Goal: Task Accomplishment & Management: Complete application form

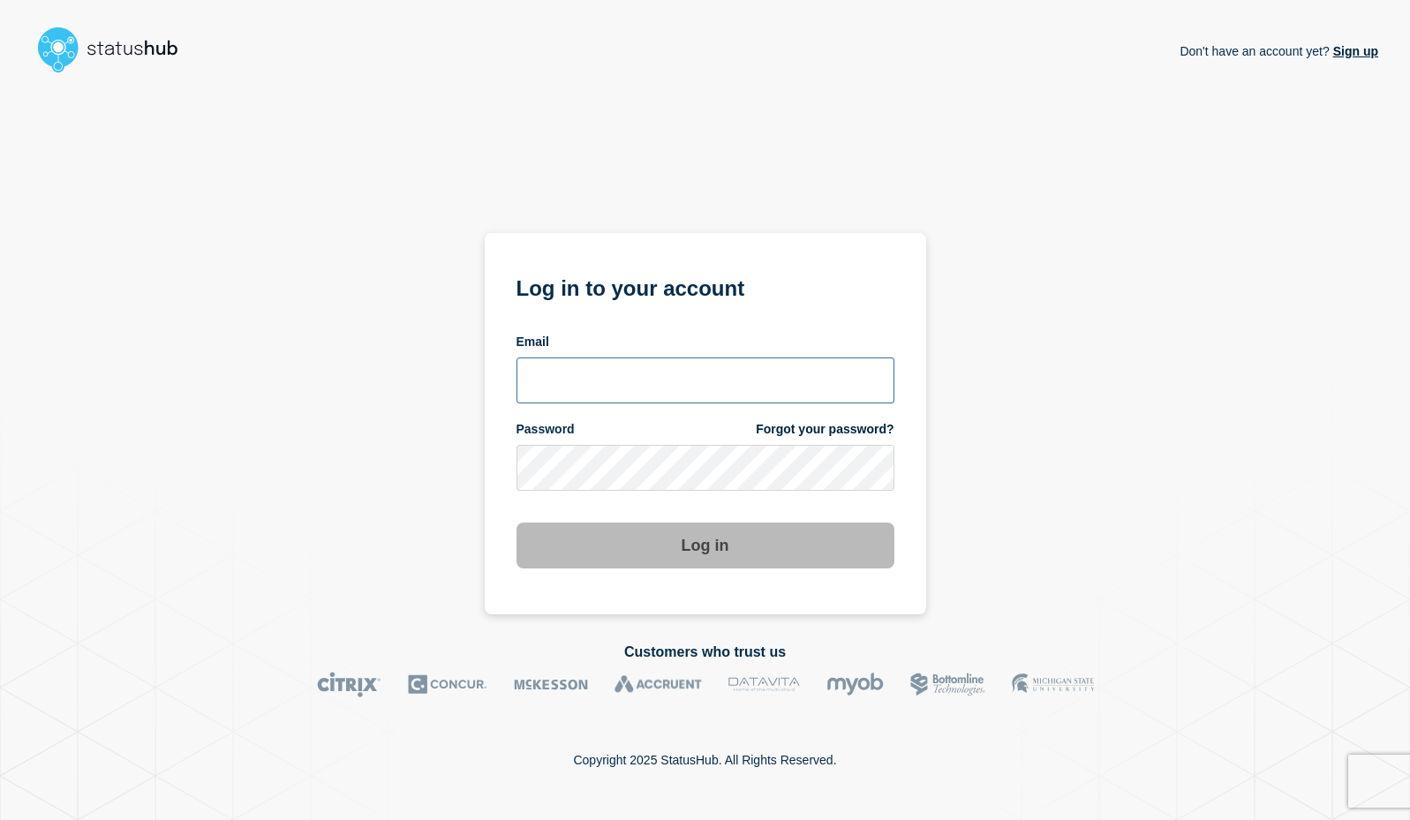
click at [645, 373] on input "email input" at bounding box center [706, 381] width 378 height 46
type input "[EMAIL_ADDRESS][DOMAIN_NAME]"
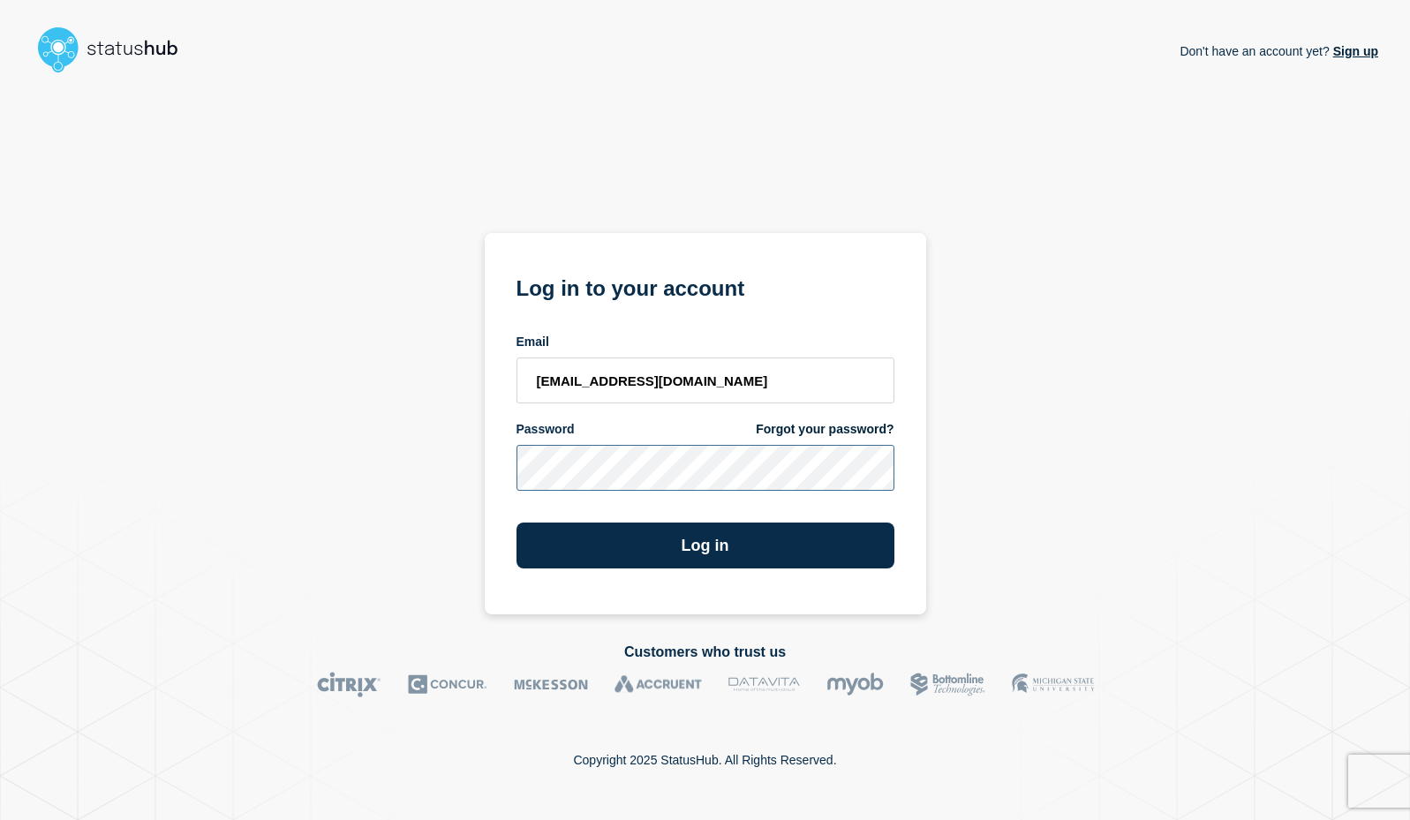
click at [517, 523] on button "Log in" at bounding box center [706, 546] width 378 height 46
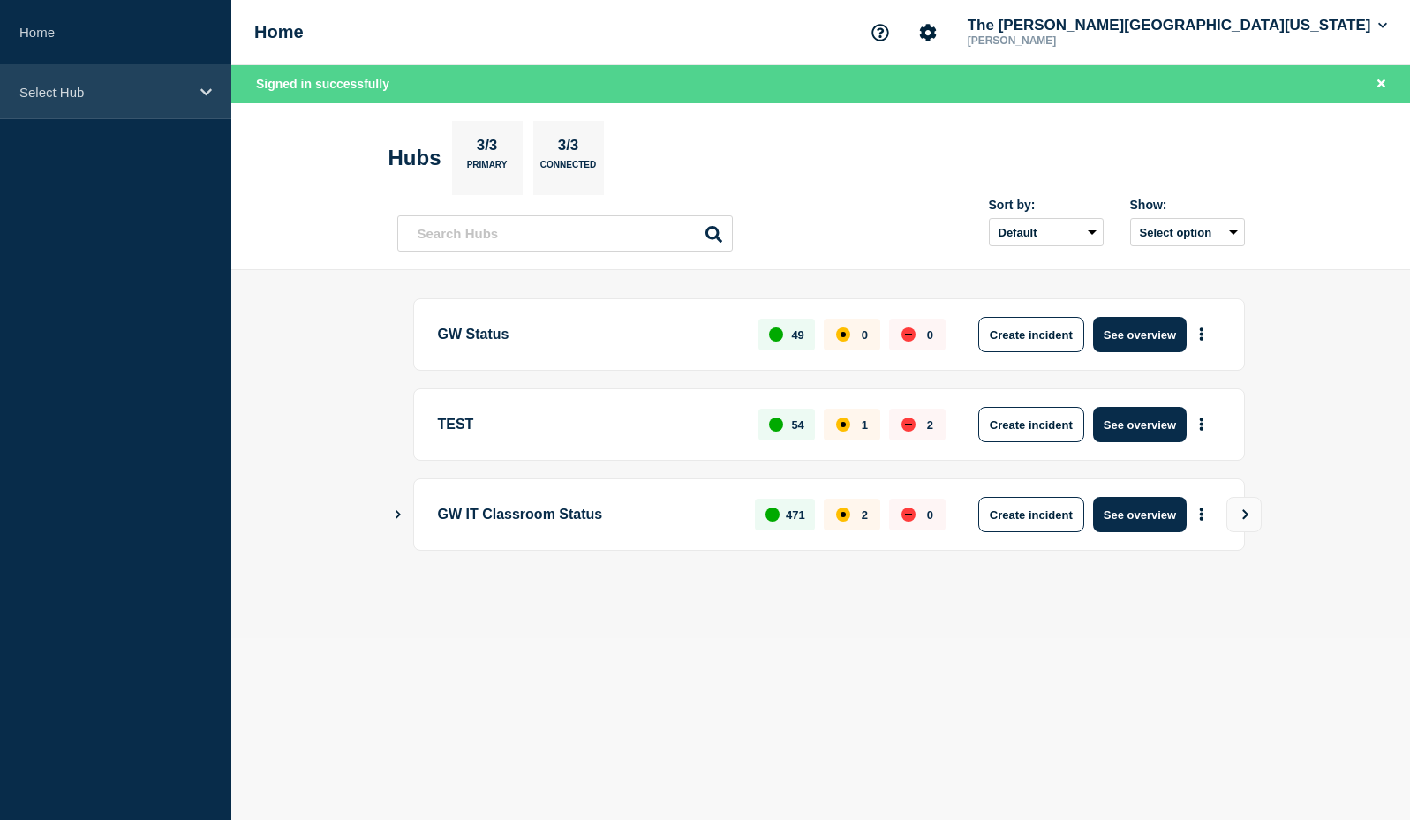
click at [89, 83] on div "Select Hub" at bounding box center [115, 92] width 231 height 54
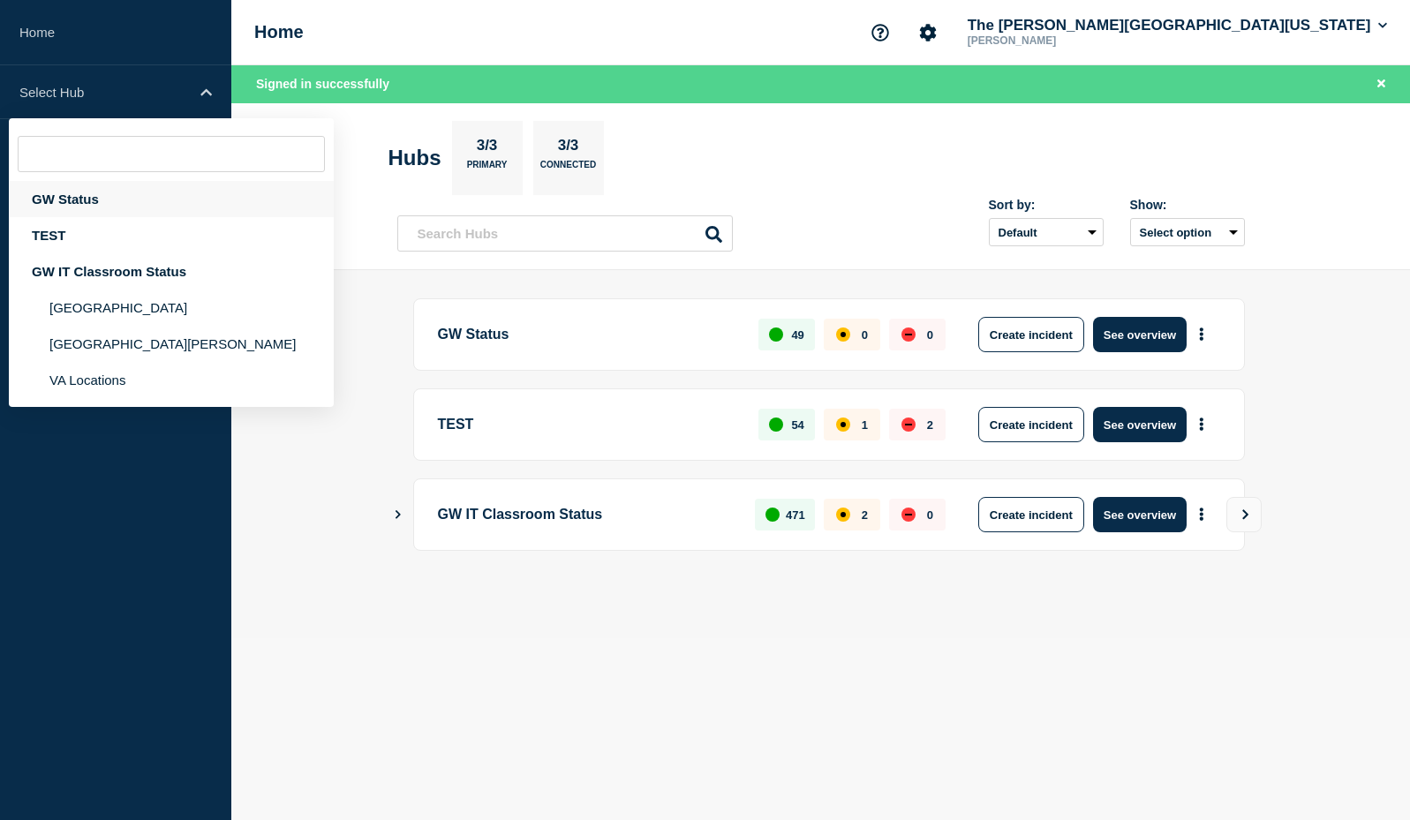
click at [81, 199] on div "GW Status" at bounding box center [171, 199] width 325 height 36
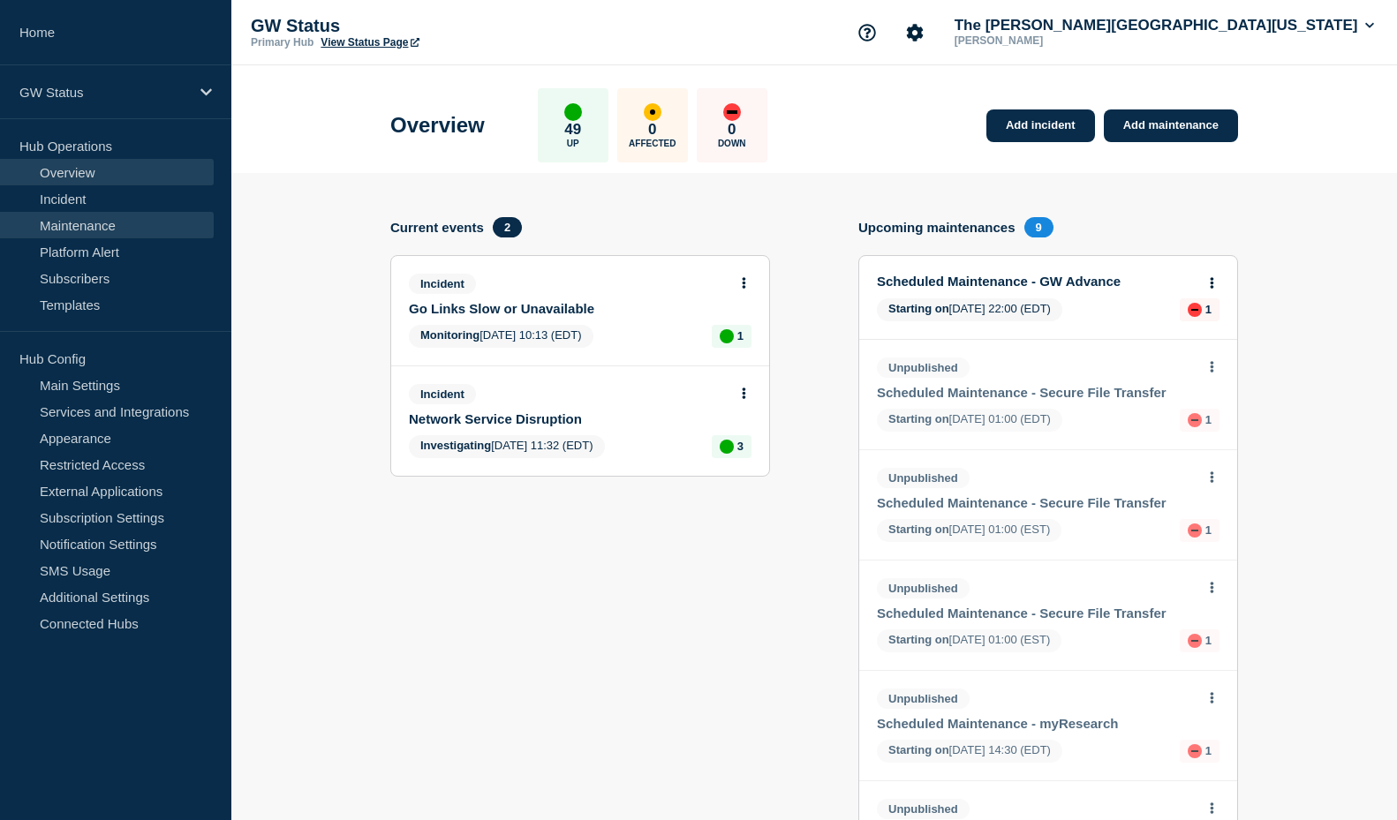
drag, startPoint x: 1173, startPoint y: 116, endPoint x: 94, endPoint y: 227, distance: 1083.8
click at [94, 227] on link "Maintenance" at bounding box center [107, 225] width 214 height 26
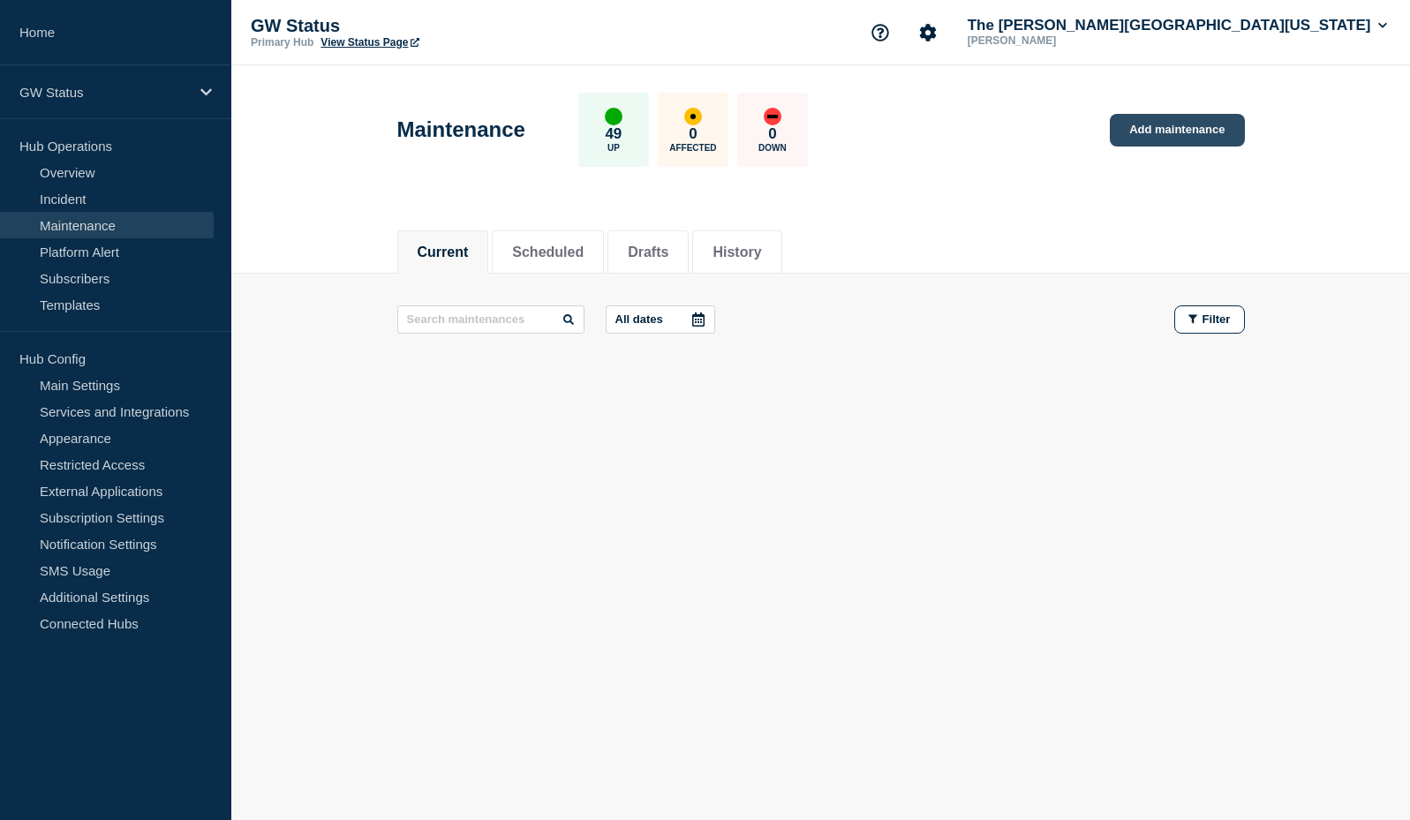
click at [1198, 134] on link "Add maintenance" at bounding box center [1177, 130] width 134 height 33
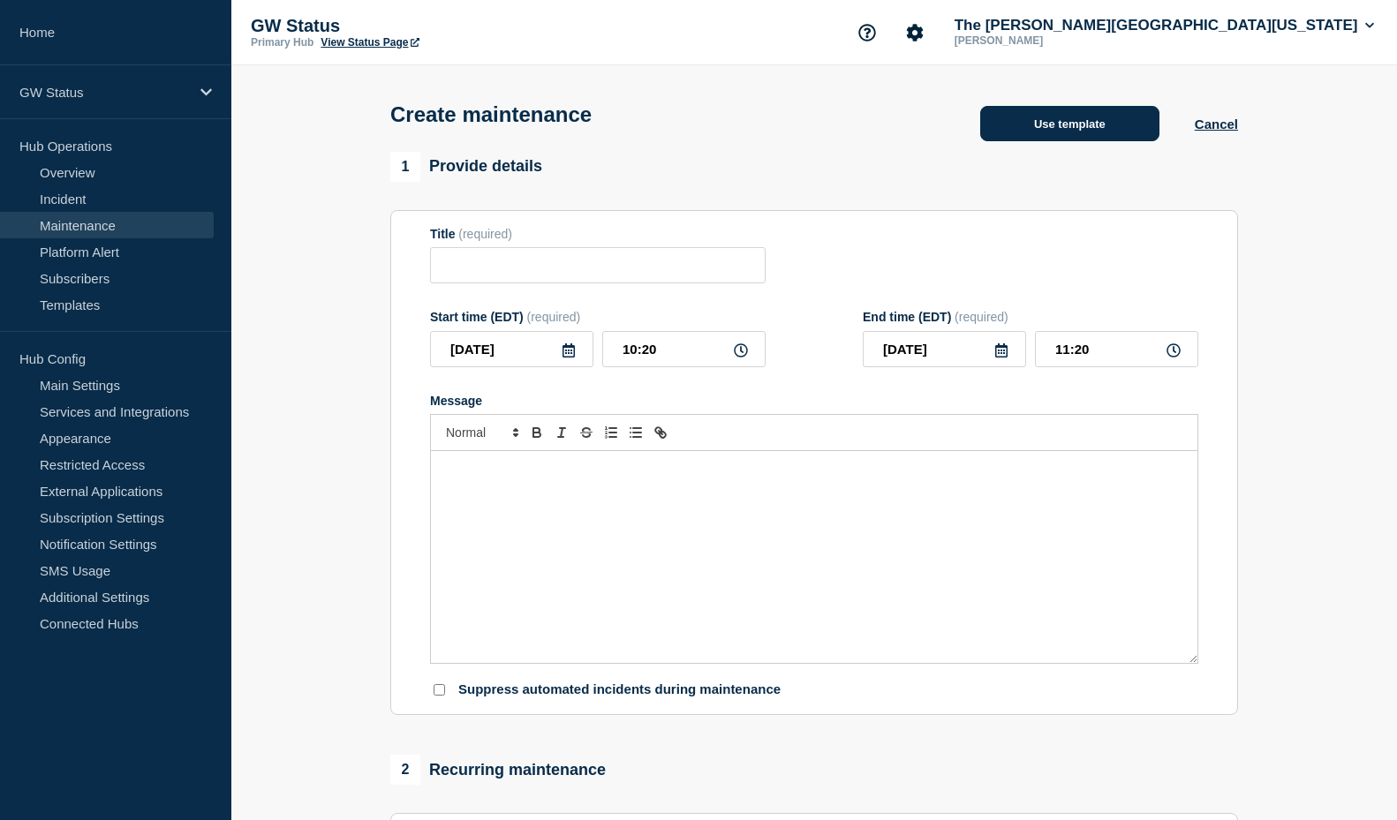
click at [1102, 117] on button "Use template" at bounding box center [1069, 123] width 179 height 35
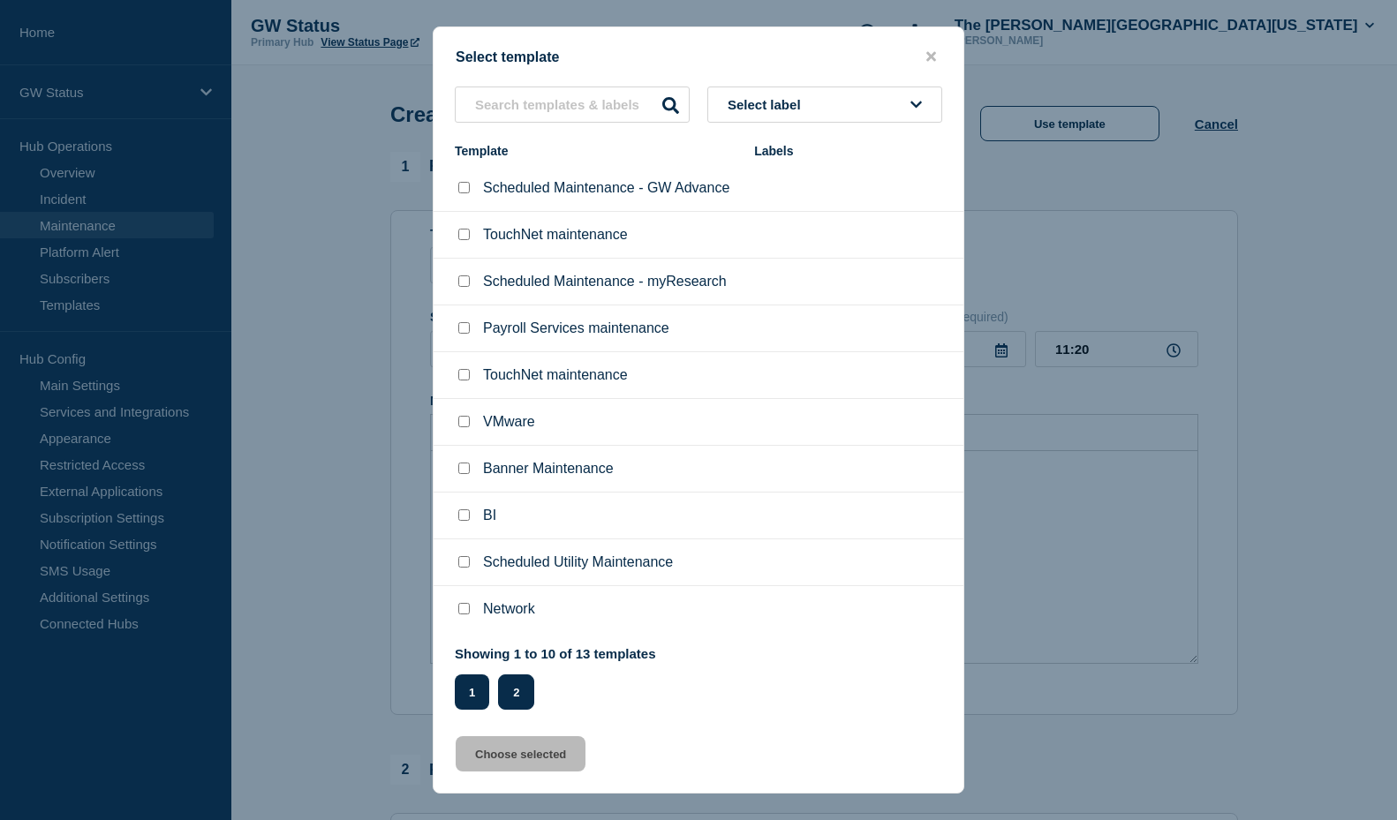
click at [515, 690] on button "2" at bounding box center [516, 692] width 36 height 35
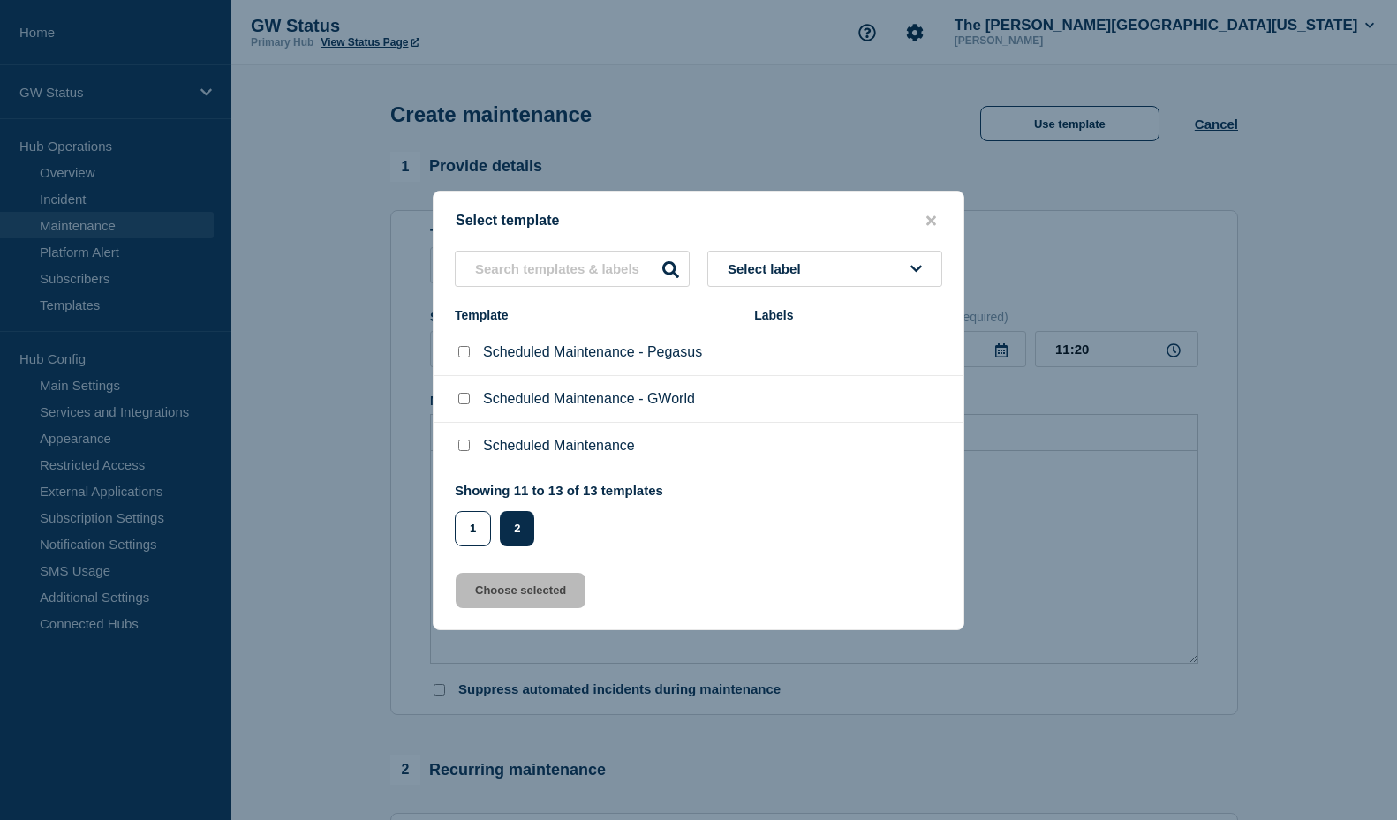
click at [464, 451] on input "Scheduled Maintenance checkbox" at bounding box center [463, 445] width 11 height 11
checkbox input "true"
click at [537, 603] on button "Choose selected" at bounding box center [521, 590] width 130 height 35
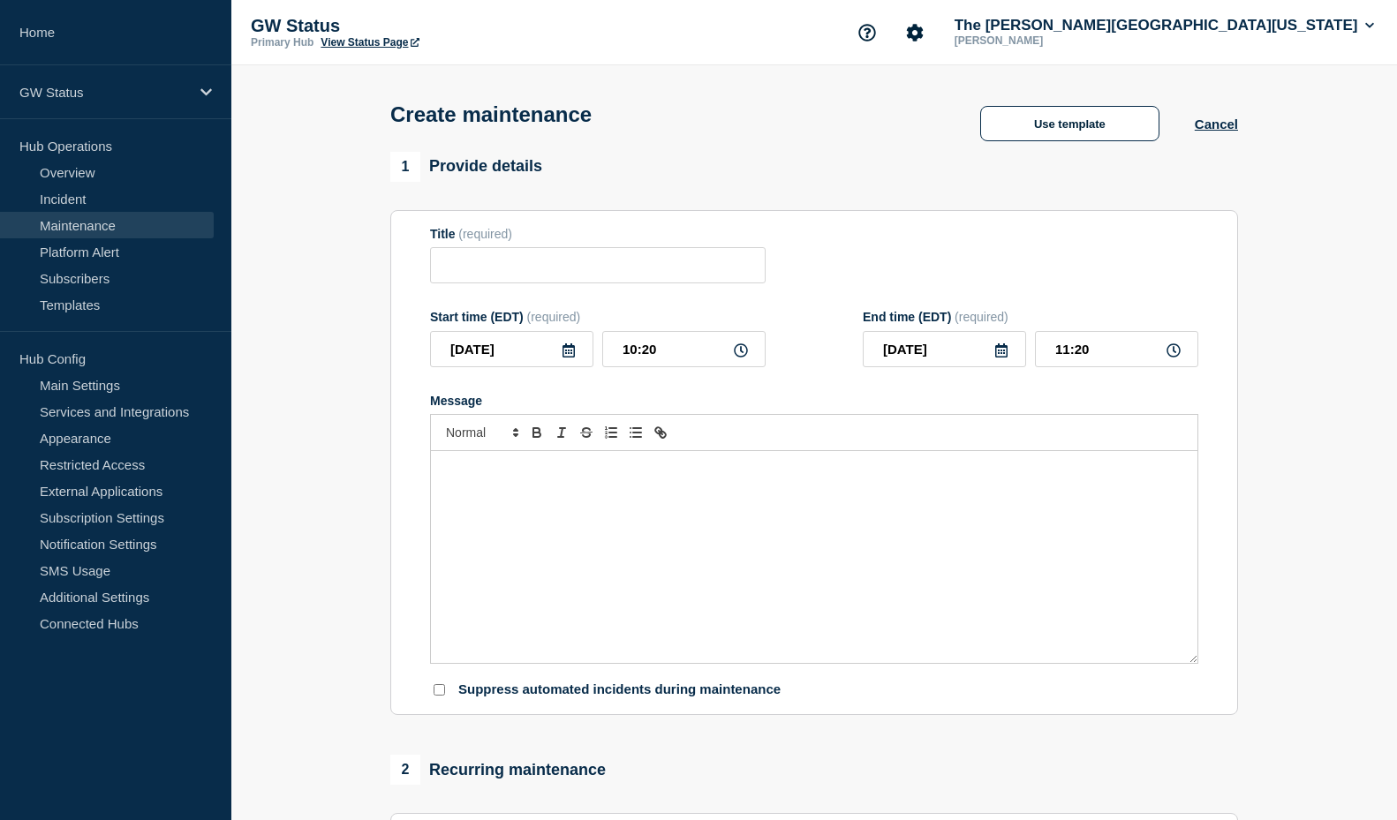
type input "Scheduled Maintenance"
type input "12:20"
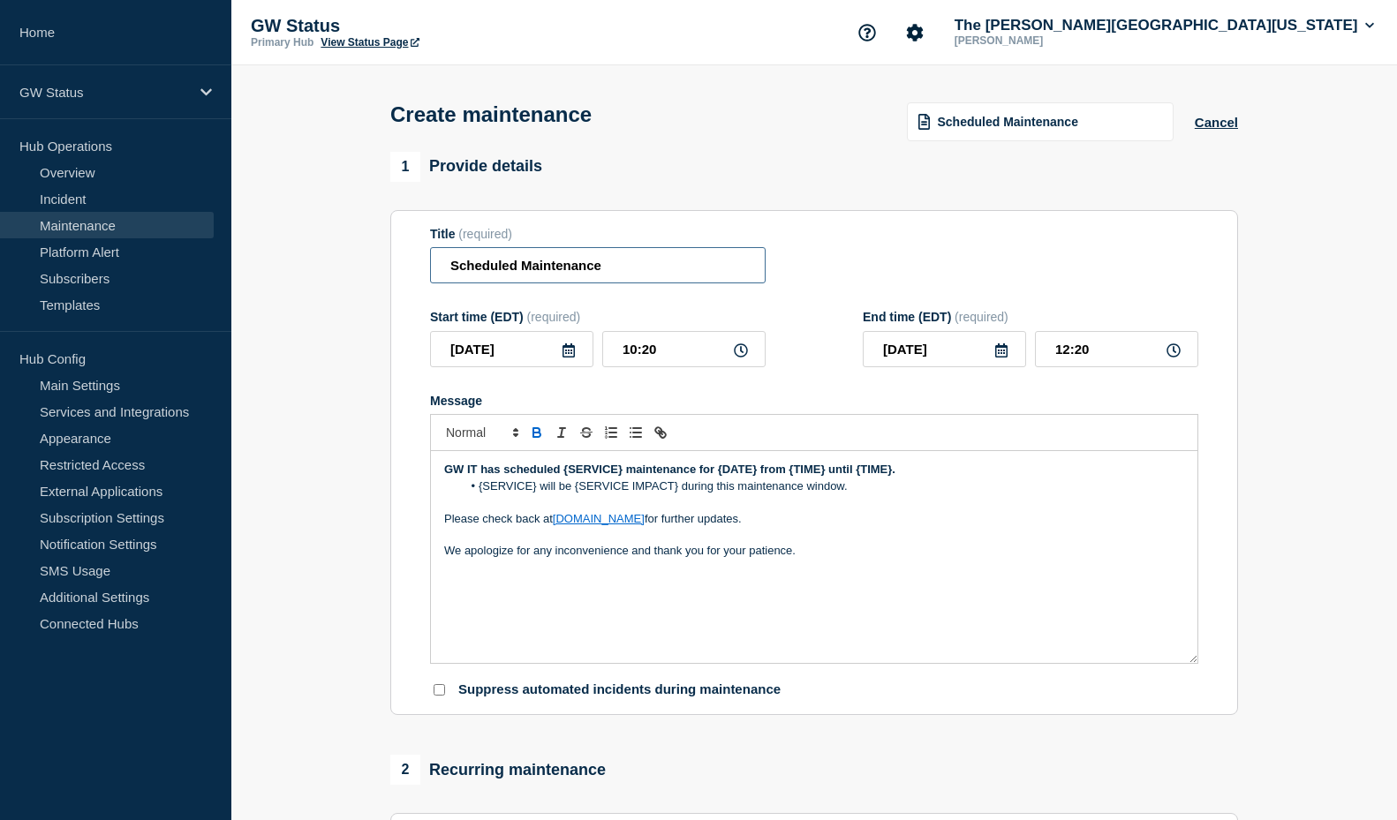
click at [449, 269] on input "Scheduled Maintenance" at bounding box center [598, 265] width 336 height 36
paste input "Identity system"
drag, startPoint x: 502, startPoint y: 267, endPoint x: 535, endPoint y: 273, distance: 34.1
click at [502, 267] on input "Identity system Scheduled Maintenance" at bounding box center [598, 265] width 336 height 36
type input "Identity System Scheduled Maintenance"
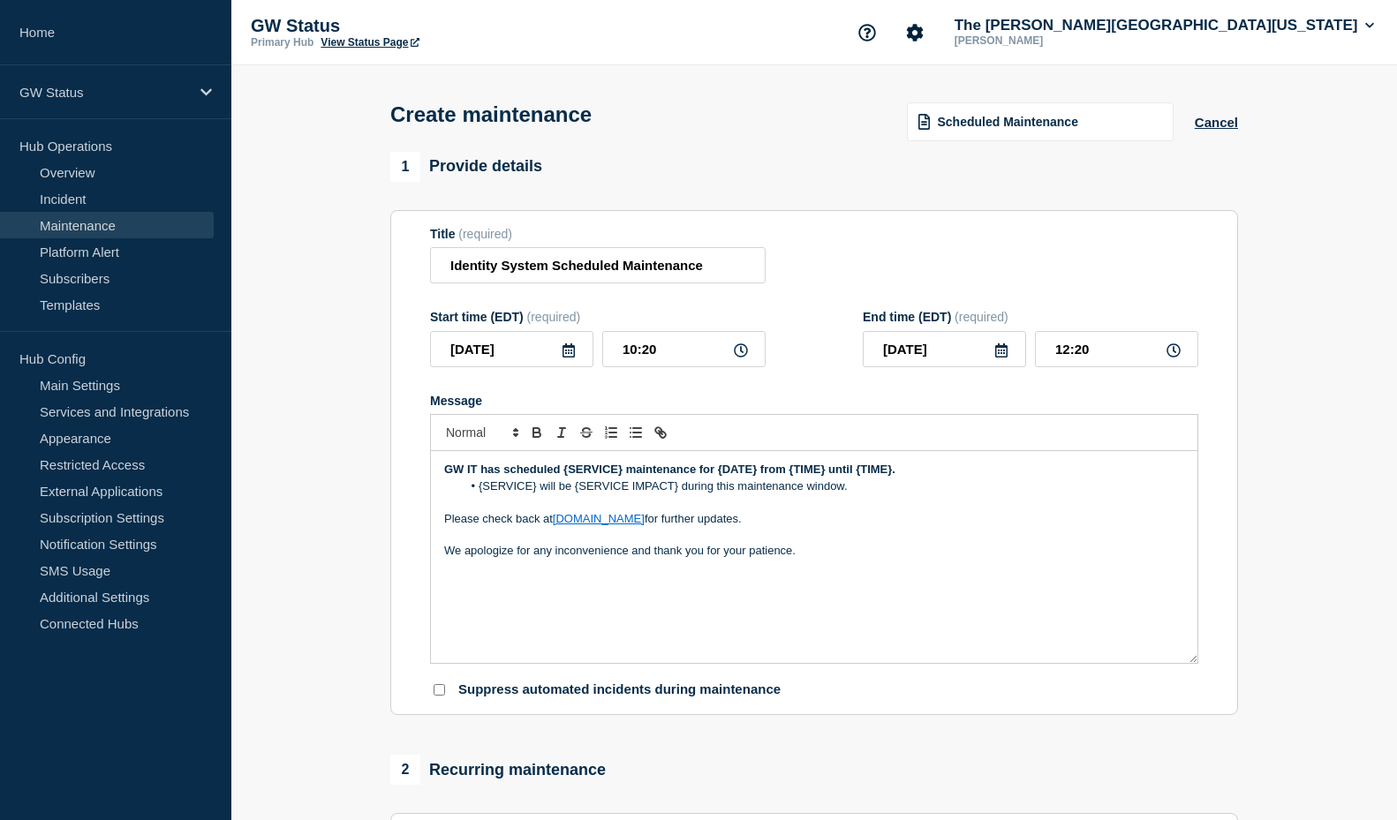
click at [570, 357] on icon at bounding box center [569, 350] width 14 height 14
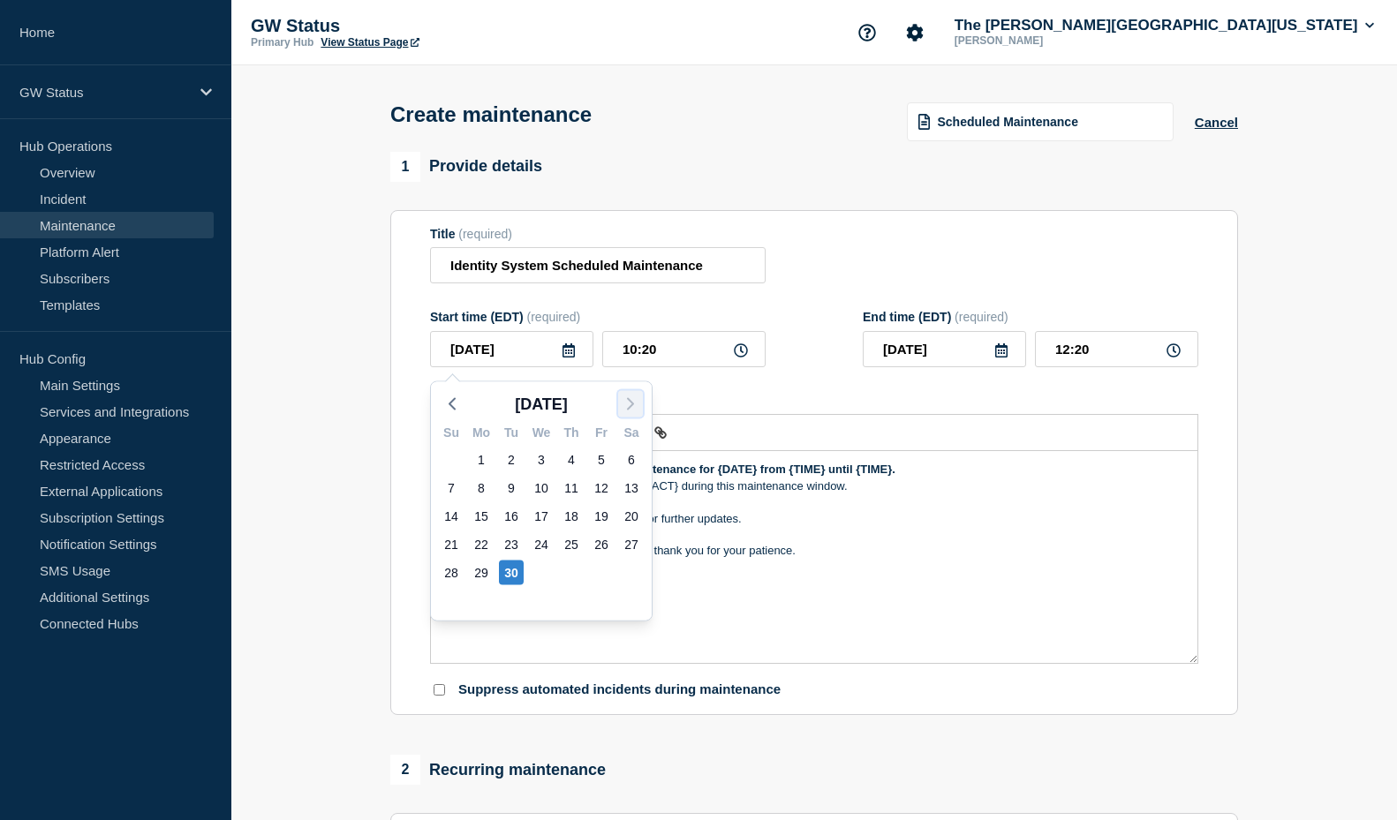
click at [633, 399] on icon "button" at bounding box center [630, 404] width 21 height 21
click at [604, 484] on div "10" at bounding box center [601, 488] width 25 height 25
type input "2025-10-10"
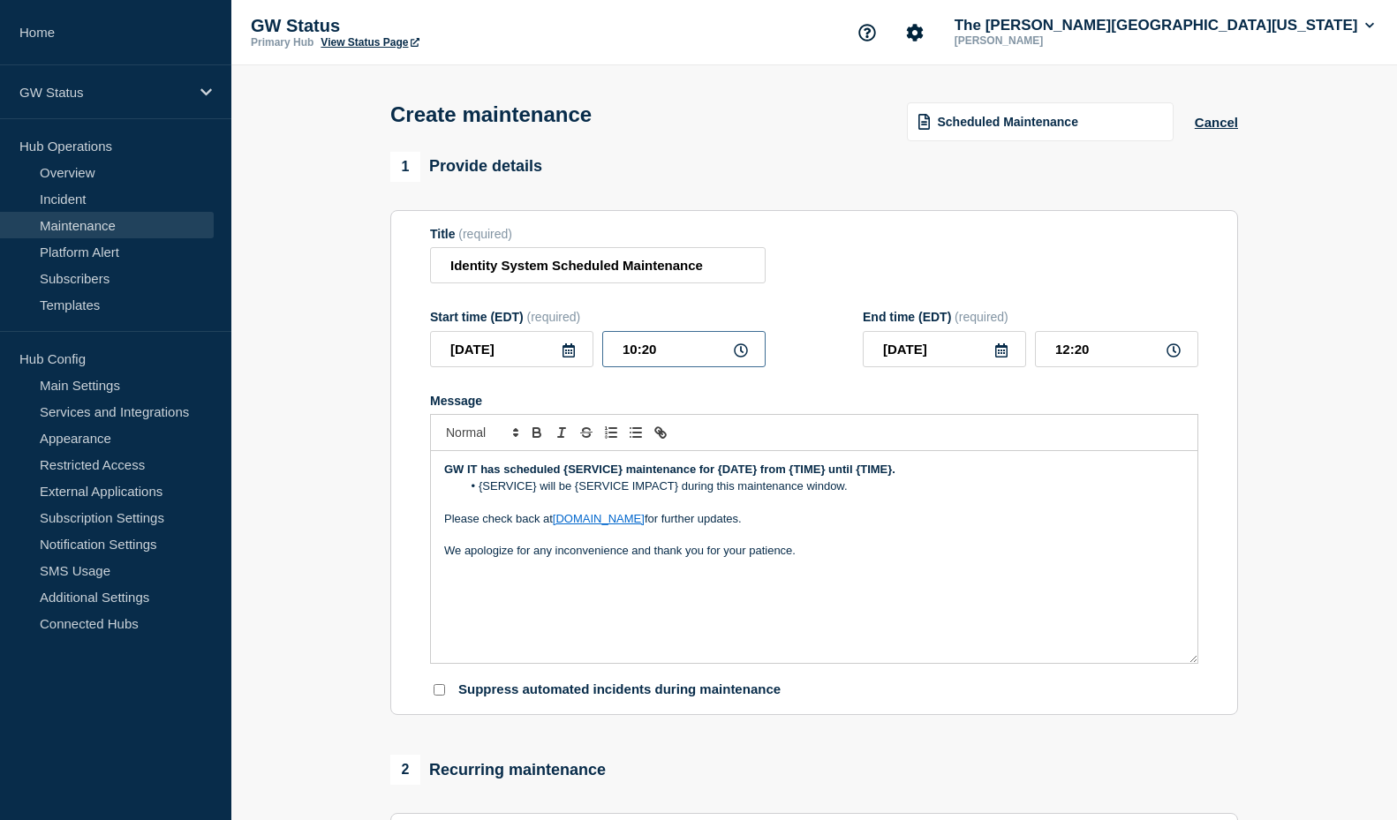
drag, startPoint x: 673, startPoint y: 355, endPoint x: 606, endPoint y: 349, distance: 67.4
click at [606, 349] on input "10:20" at bounding box center [683, 349] width 163 height 36
type input "07:00"
type input "09:00"
click at [999, 353] on icon at bounding box center [1001, 350] width 14 height 14
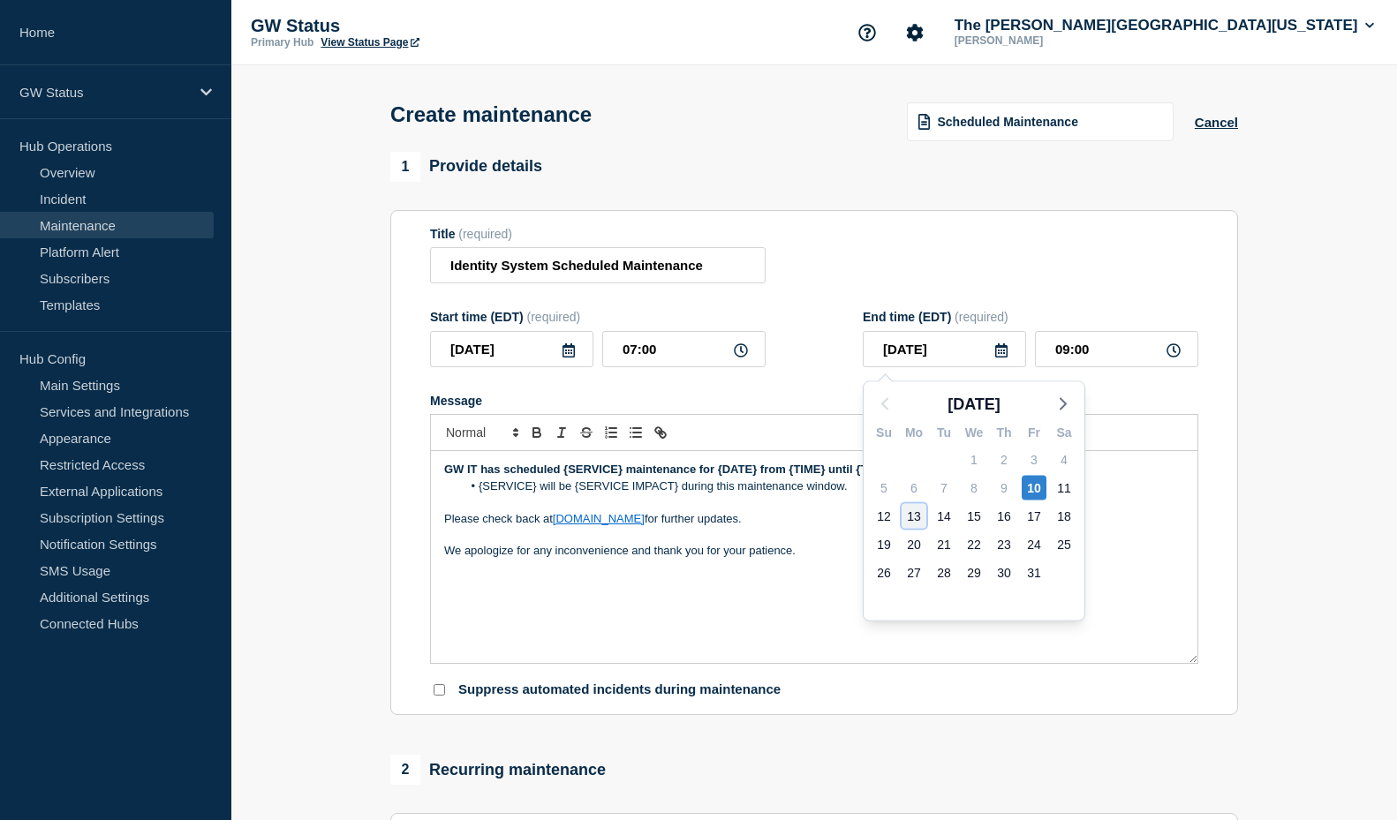
click at [912, 516] on div "13" at bounding box center [913, 516] width 25 height 25
type input "2025-10-13"
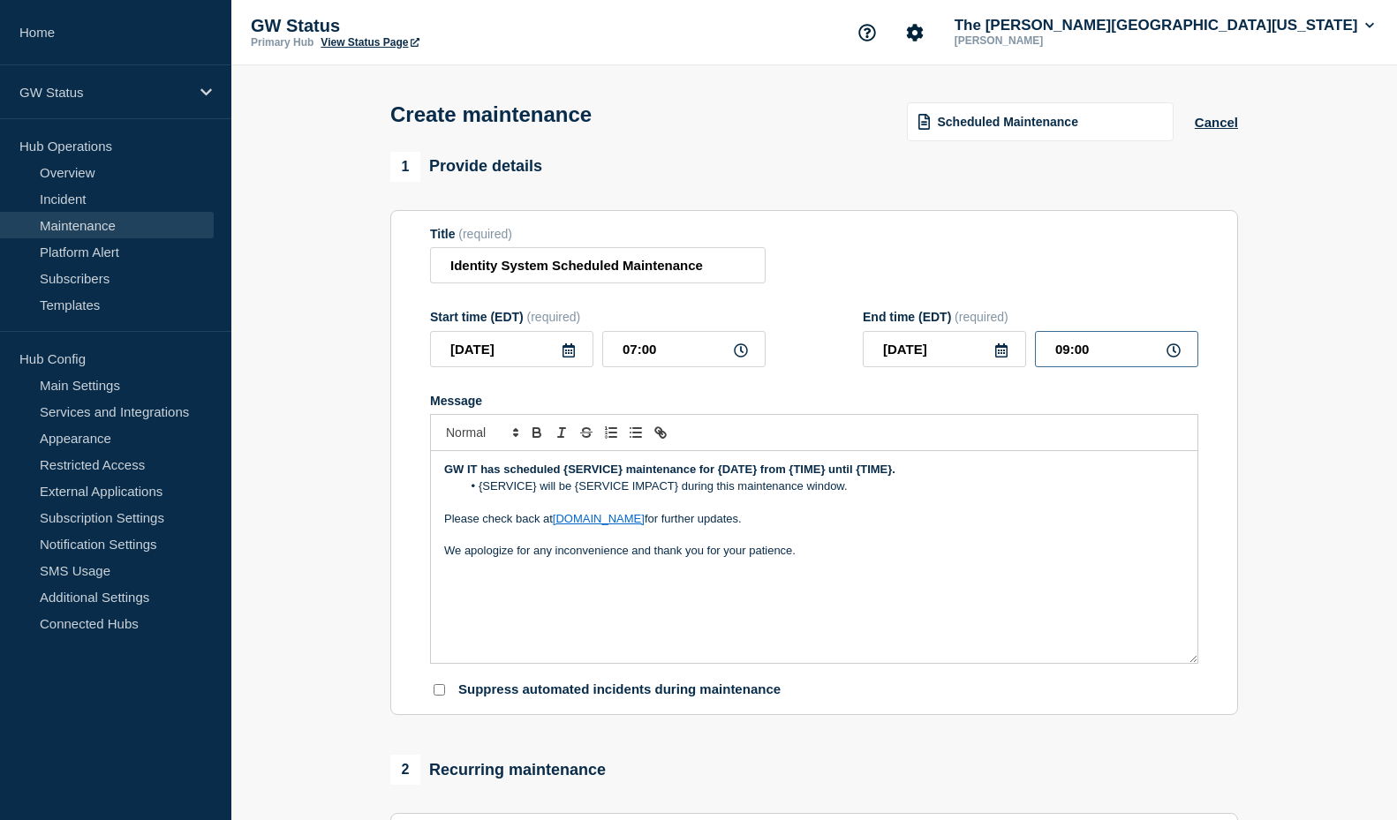
drag, startPoint x: 1099, startPoint y: 360, endPoint x: 1031, endPoint y: 358, distance: 68.0
click at [1031, 358] on div "2025-10-13 09:00" at bounding box center [1031, 349] width 336 height 36
type input "20:00"
click at [1084, 502] on p "Message" at bounding box center [814, 502] width 740 height 16
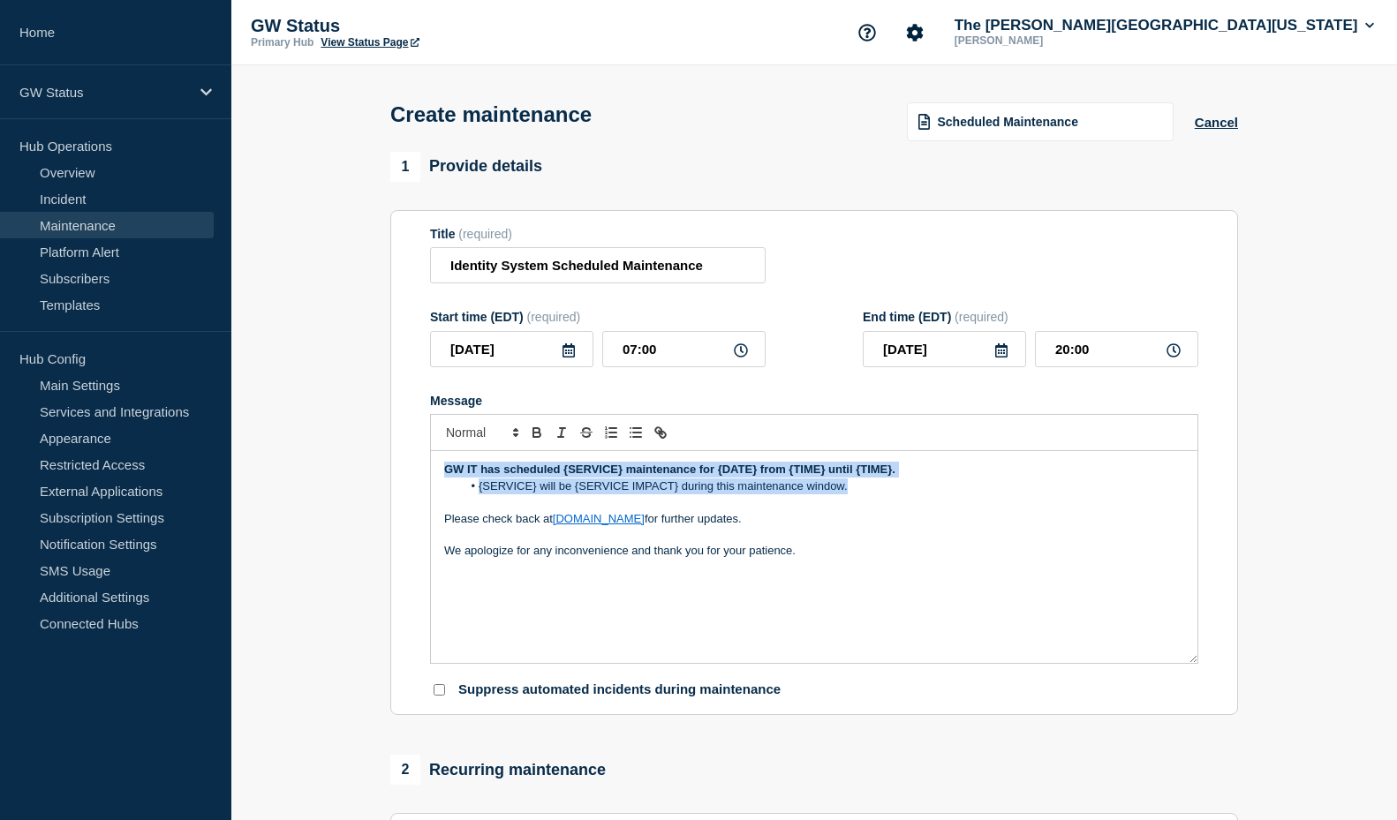
drag, startPoint x: 835, startPoint y: 485, endPoint x: 427, endPoint y: 449, distance: 409.5
click at [427, 449] on section "Title (required) Identity System Scheduled Maintenance Start time (EDT) (requir…" at bounding box center [814, 463] width 848 height 506
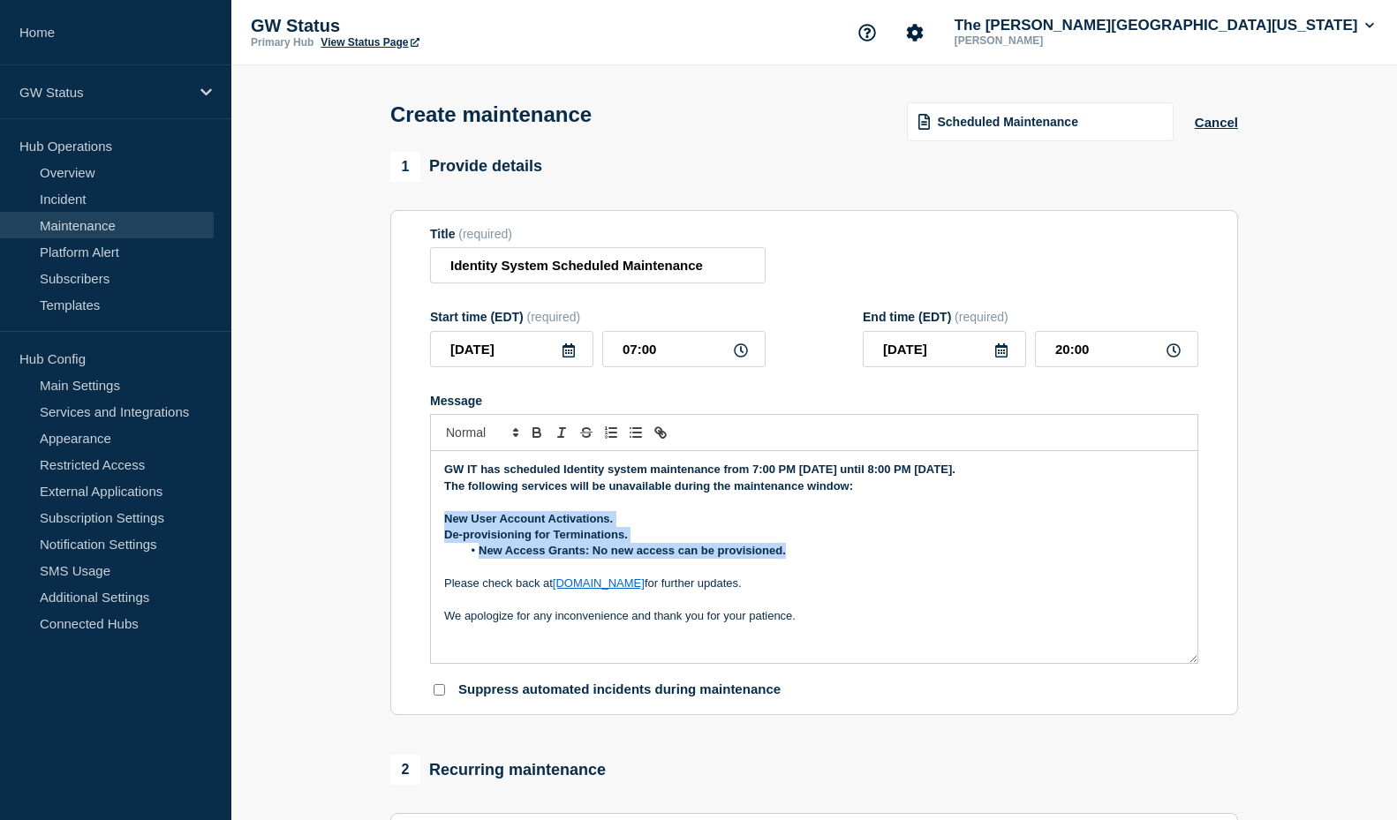
drag, startPoint x: 803, startPoint y: 553, endPoint x: 425, endPoint y: 524, distance: 379.0
click at [425, 524] on section "Title (required) Identity System Scheduled Maintenance Start time (EDT) (requir…" at bounding box center [814, 463] width 848 height 506
click at [533, 433] on icon "Toggle bold text" at bounding box center [536, 430] width 6 height 4
click at [642, 441] on icon "Toggle bulleted list" at bounding box center [636, 433] width 16 height 16
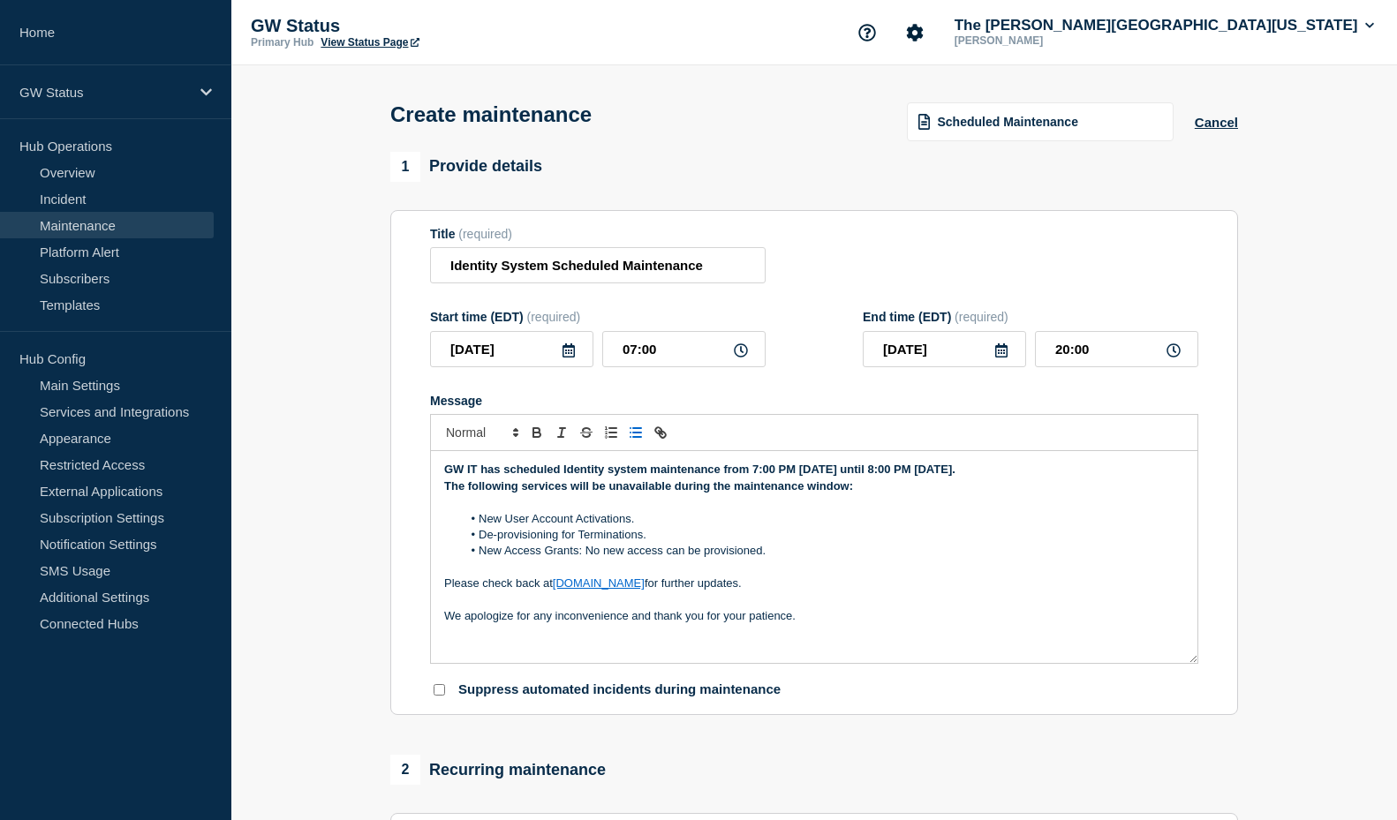
click at [798, 543] on li "De-provisioning for Terminations." at bounding box center [823, 535] width 723 height 16
drag, startPoint x: 856, startPoint y: 494, endPoint x: 438, endPoint y: 492, distance: 418.5
click at [438, 492] on div "GW IT has scheduled Identity system maintenance from 7:00 PM Friday, October 10…" at bounding box center [814, 557] width 766 height 212
click at [539, 433] on icon "Toggle bold text" at bounding box center [536, 430] width 6 height 4
click at [906, 566] on p "Message" at bounding box center [814, 568] width 740 height 16
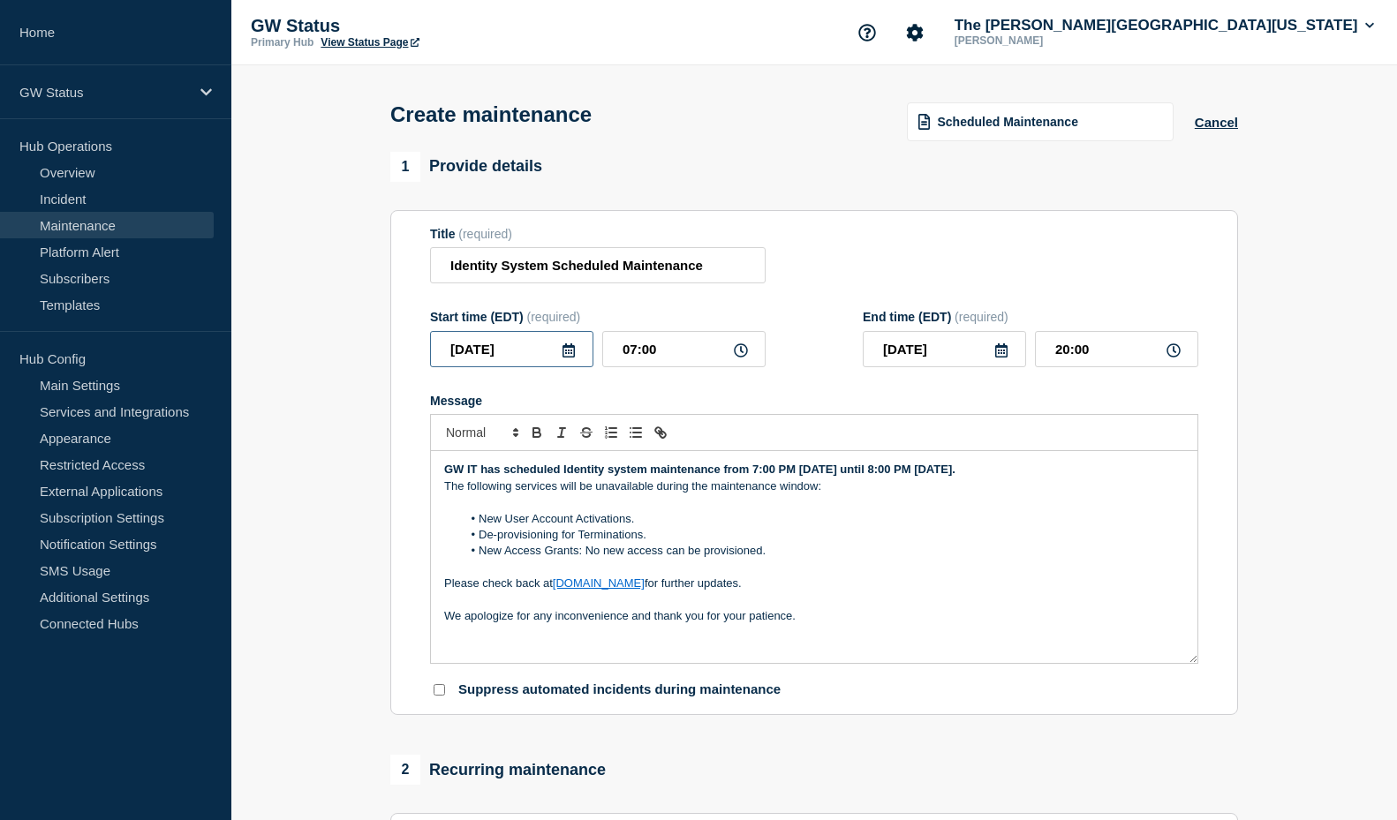
click at [570, 363] on input "2025-10-10" at bounding box center [511, 349] width 163 height 36
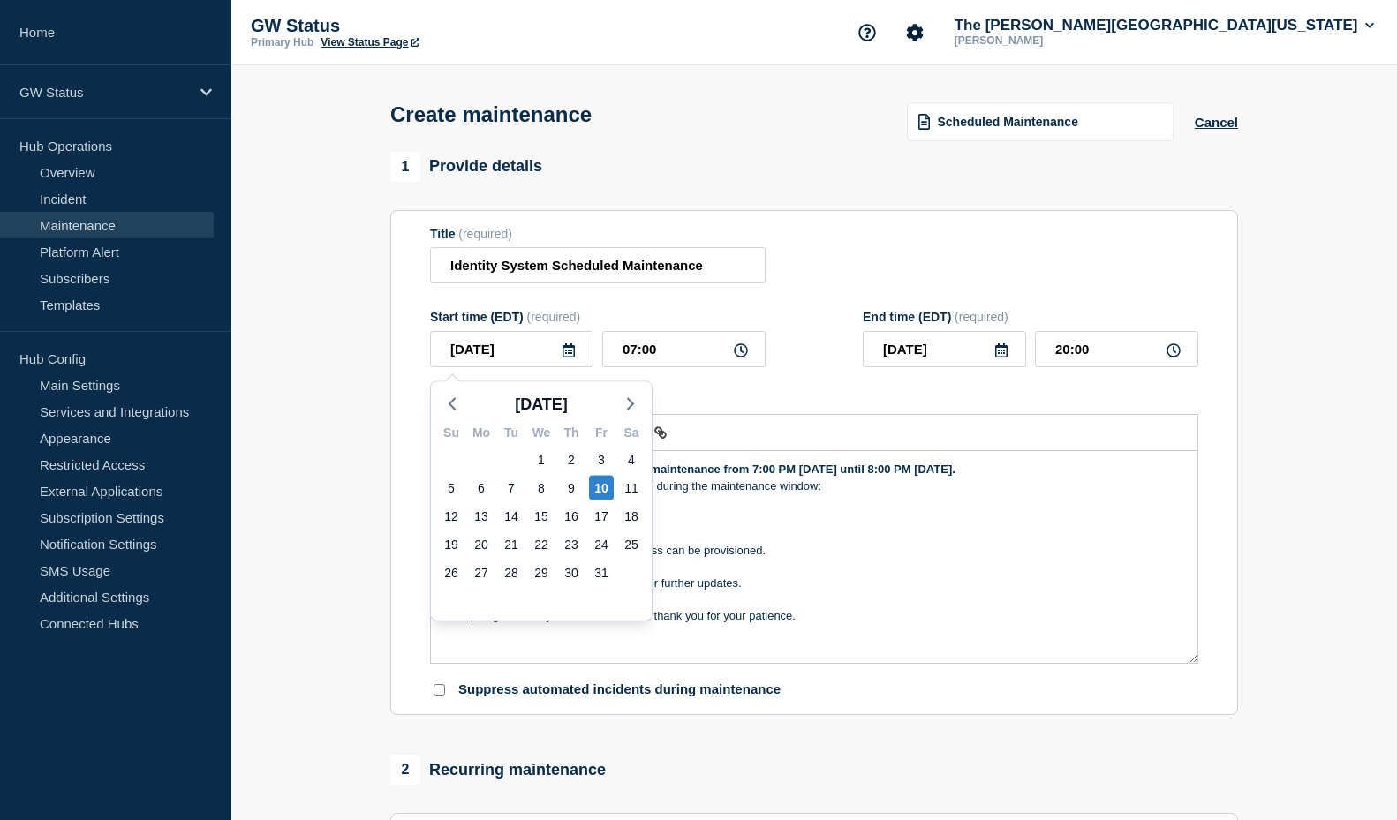
click at [996, 357] on icon at bounding box center [1001, 350] width 12 height 14
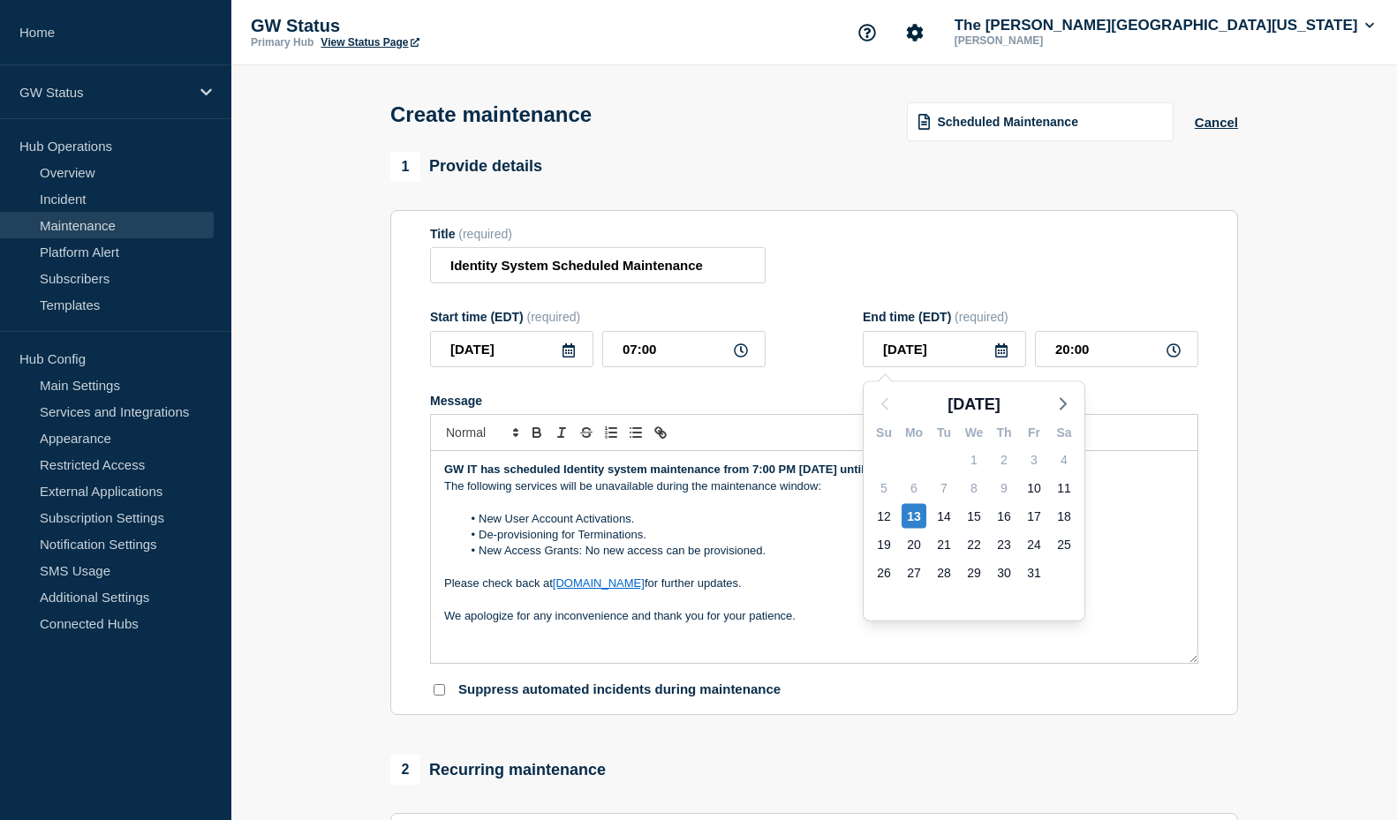
click at [1201, 473] on section "Title (required) Identity System Scheduled Maintenance Start time (EDT) (requir…" at bounding box center [814, 463] width 848 height 506
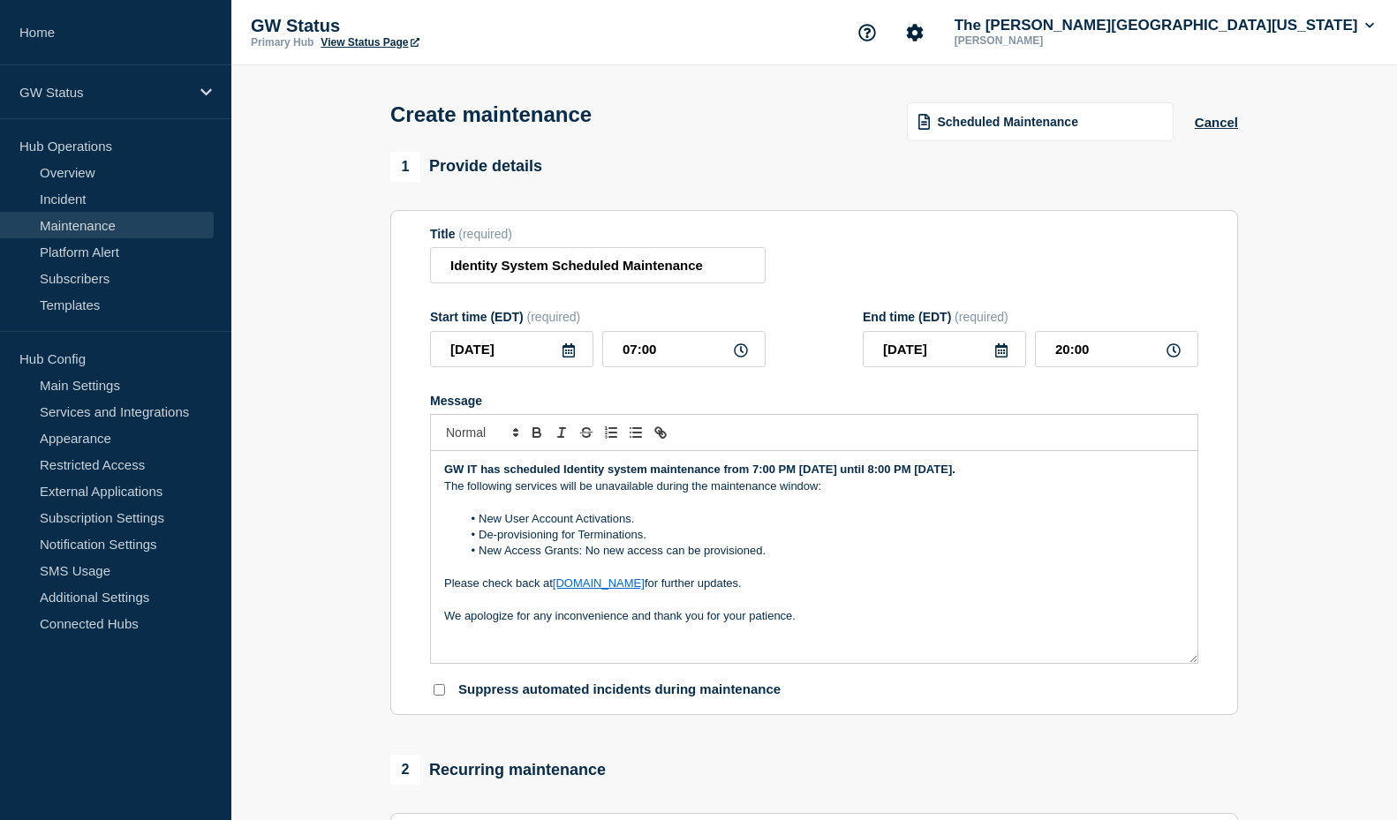
click at [783, 475] on strong "GW IT has scheduled Identity system maintenance from 7:00 PM Friday, October 10…" at bounding box center [699, 469] width 511 height 13
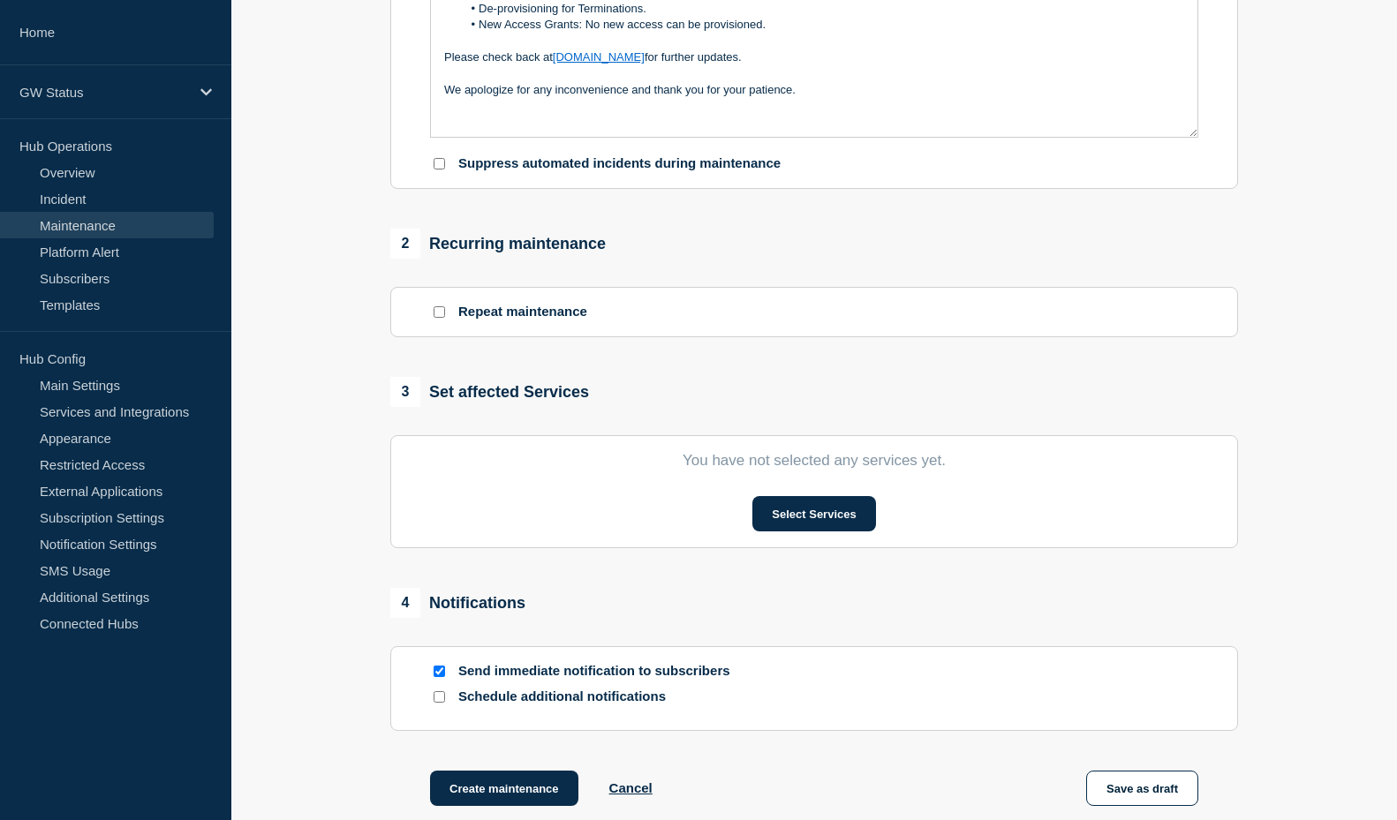
scroll to position [530, 0]
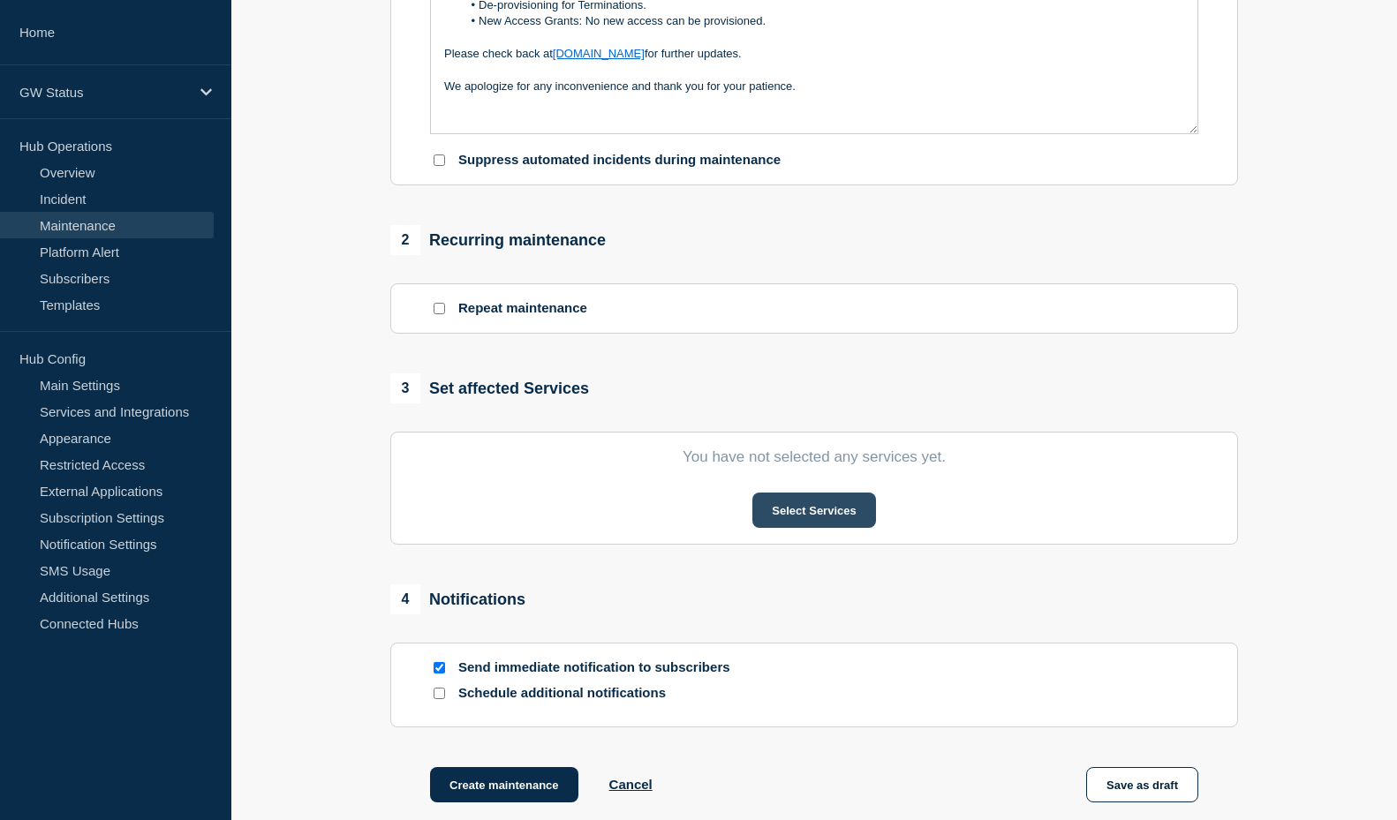
click at [852, 518] on button "Select Services" at bounding box center [813, 510] width 123 height 35
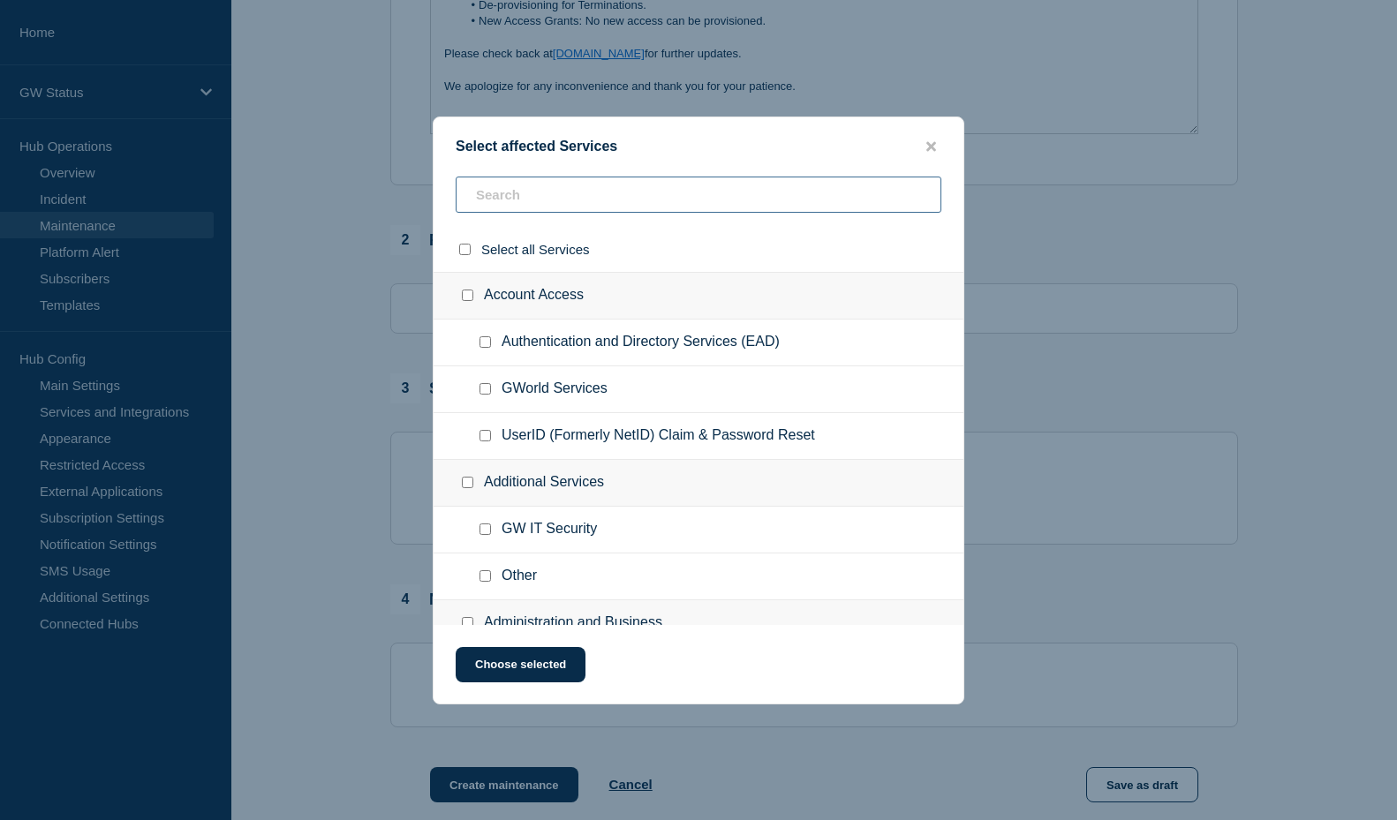
click at [527, 193] on input "text" at bounding box center [699, 195] width 486 height 36
type input "ide"
checkbox input "true"
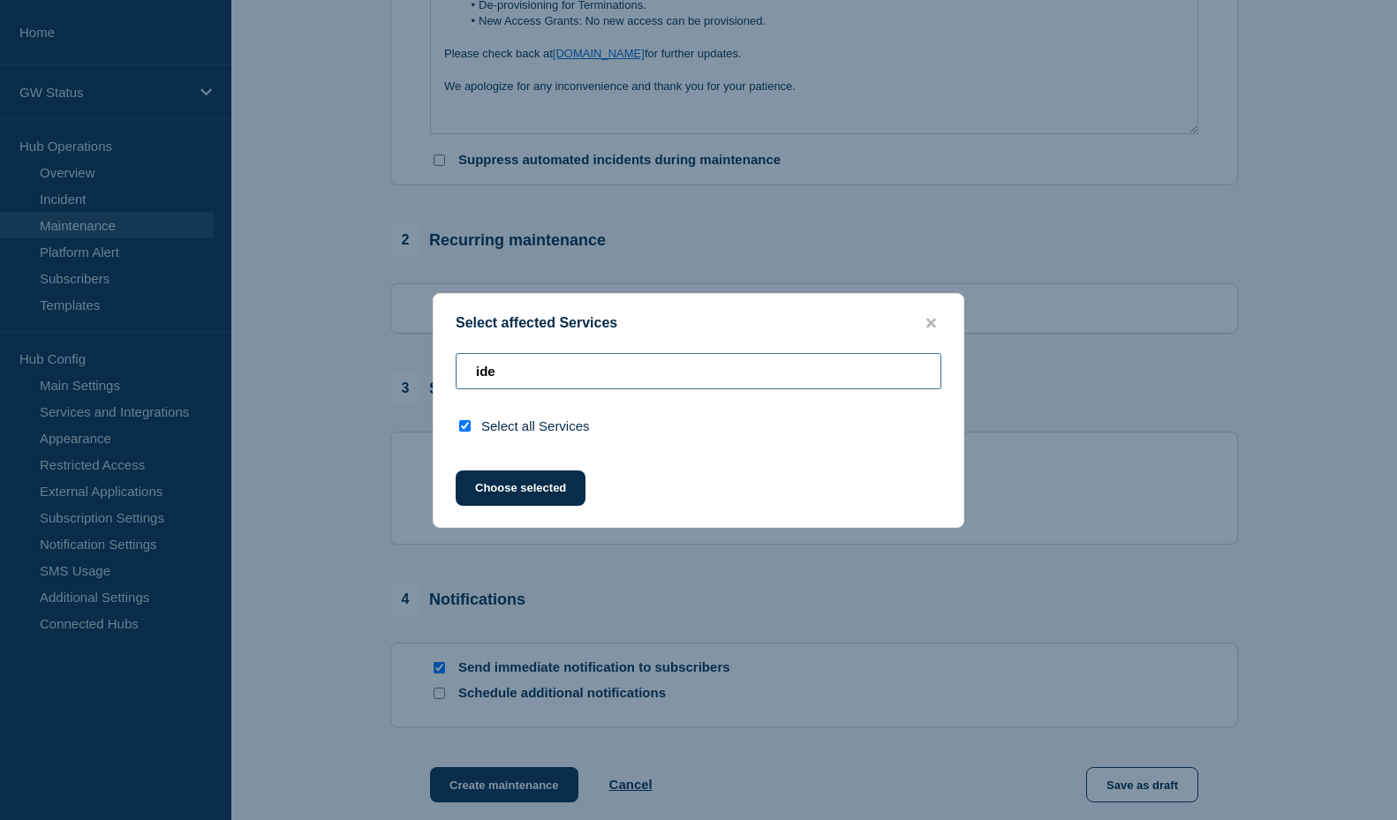
type input "iden"
drag, startPoint x: 519, startPoint y: 372, endPoint x: 459, endPoint y: 372, distance: 60.0
click at [459, 372] on input "iden" at bounding box center [699, 371] width 486 height 36
checkbox input "false"
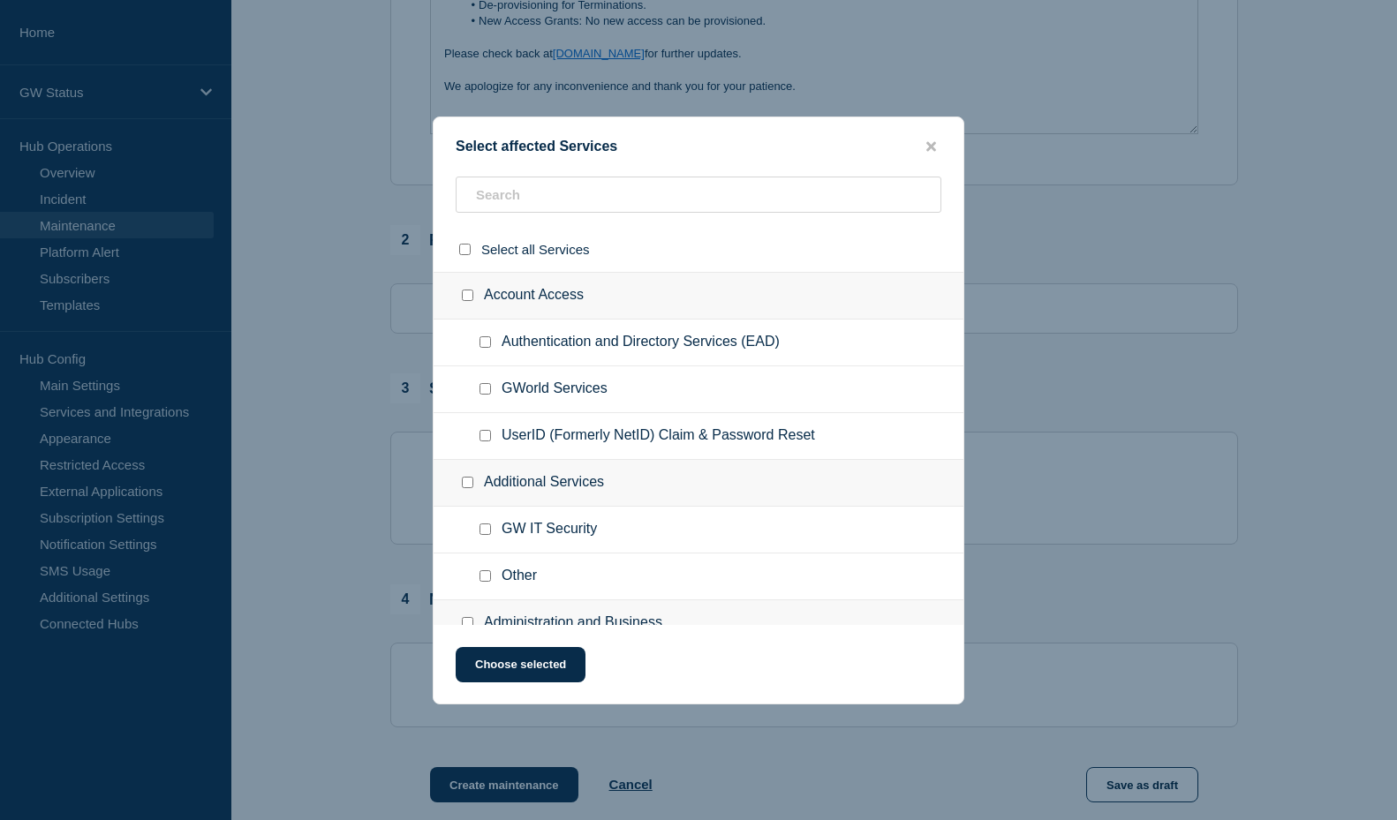
click at [485, 577] on input "Other checkbox" at bounding box center [484, 575] width 11 height 11
checkbox input "true"
click at [527, 665] on button "Choose selected" at bounding box center [521, 664] width 130 height 35
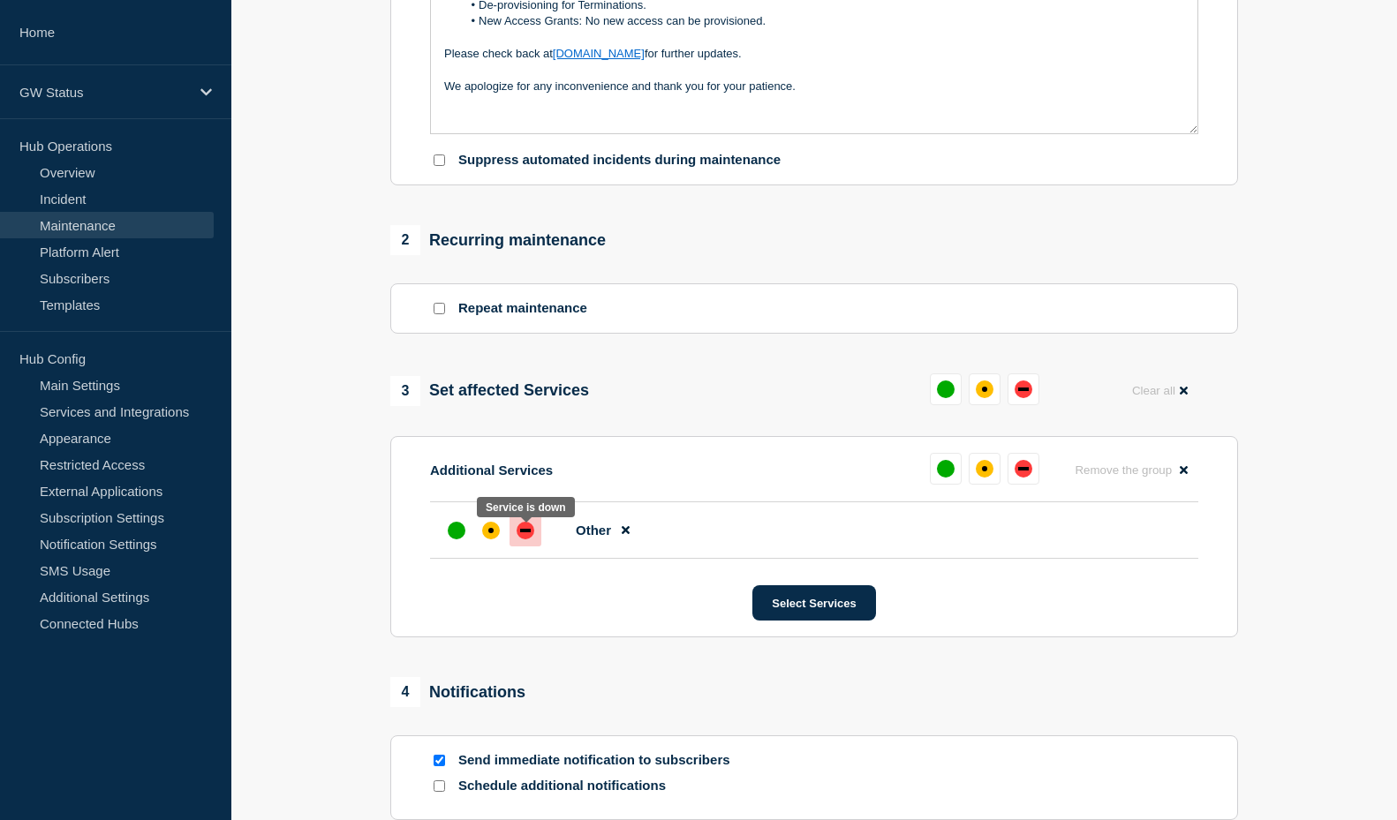
click at [532, 539] on div "down" at bounding box center [526, 531] width 18 height 18
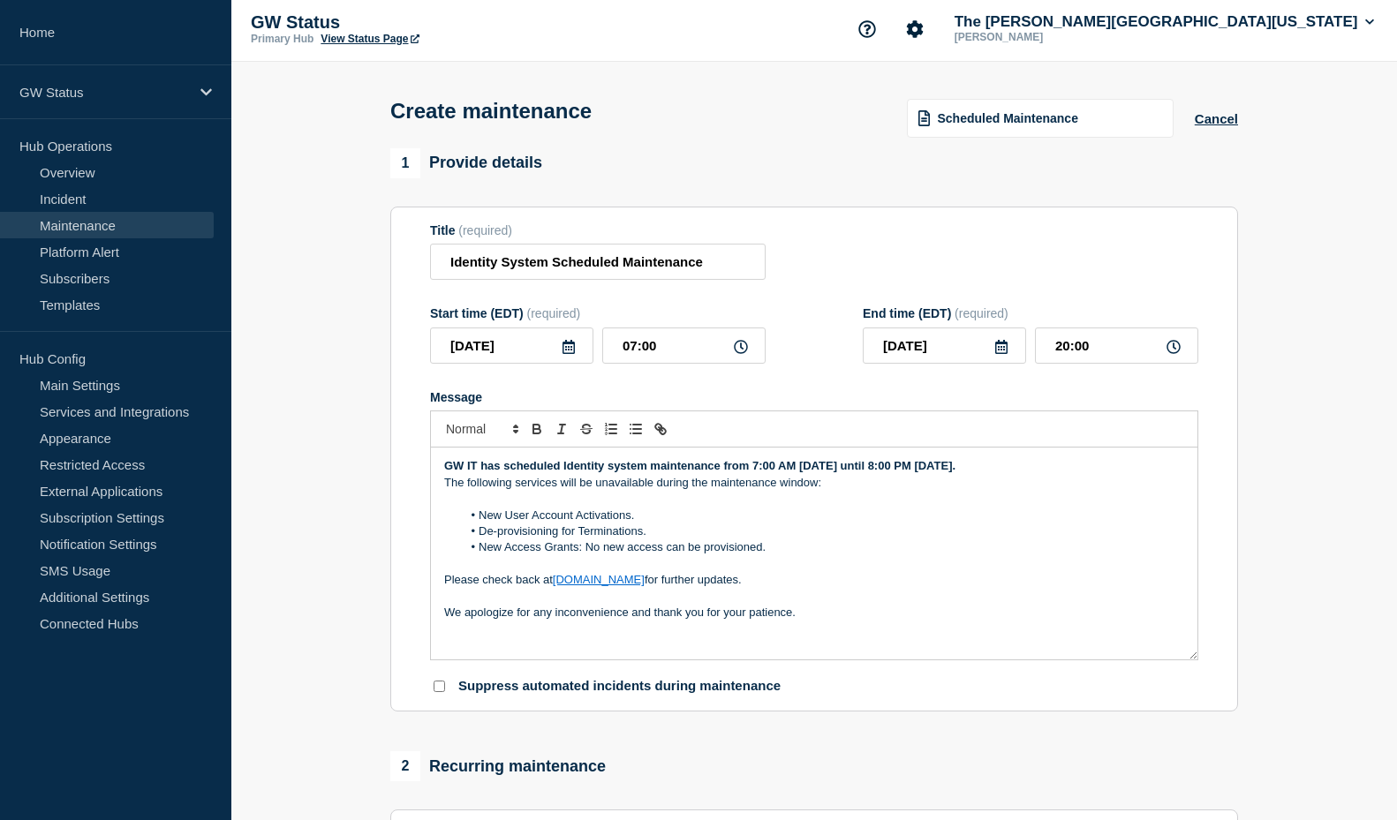
scroll to position [0, 0]
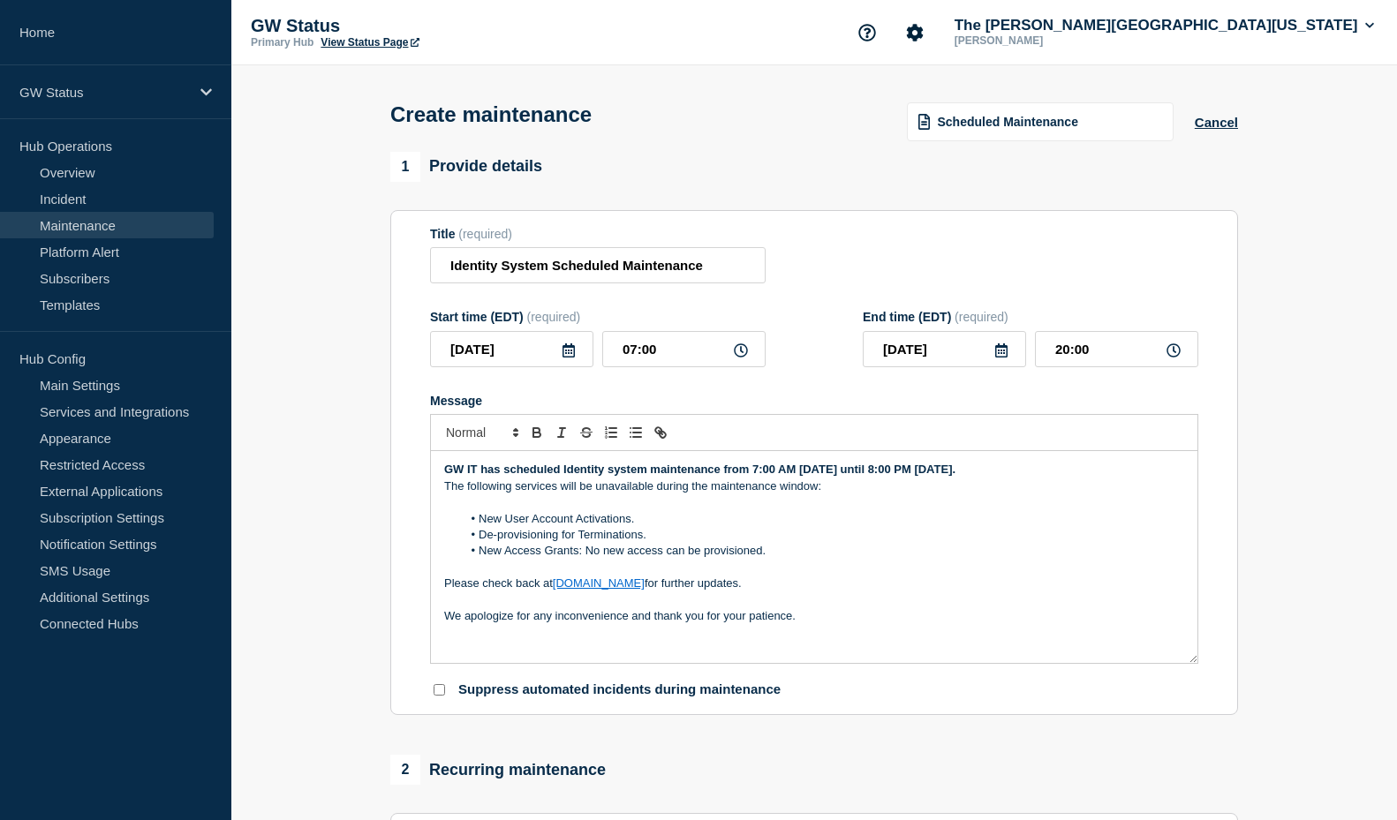
click at [570, 502] on p "Message" at bounding box center [814, 502] width 740 height 16
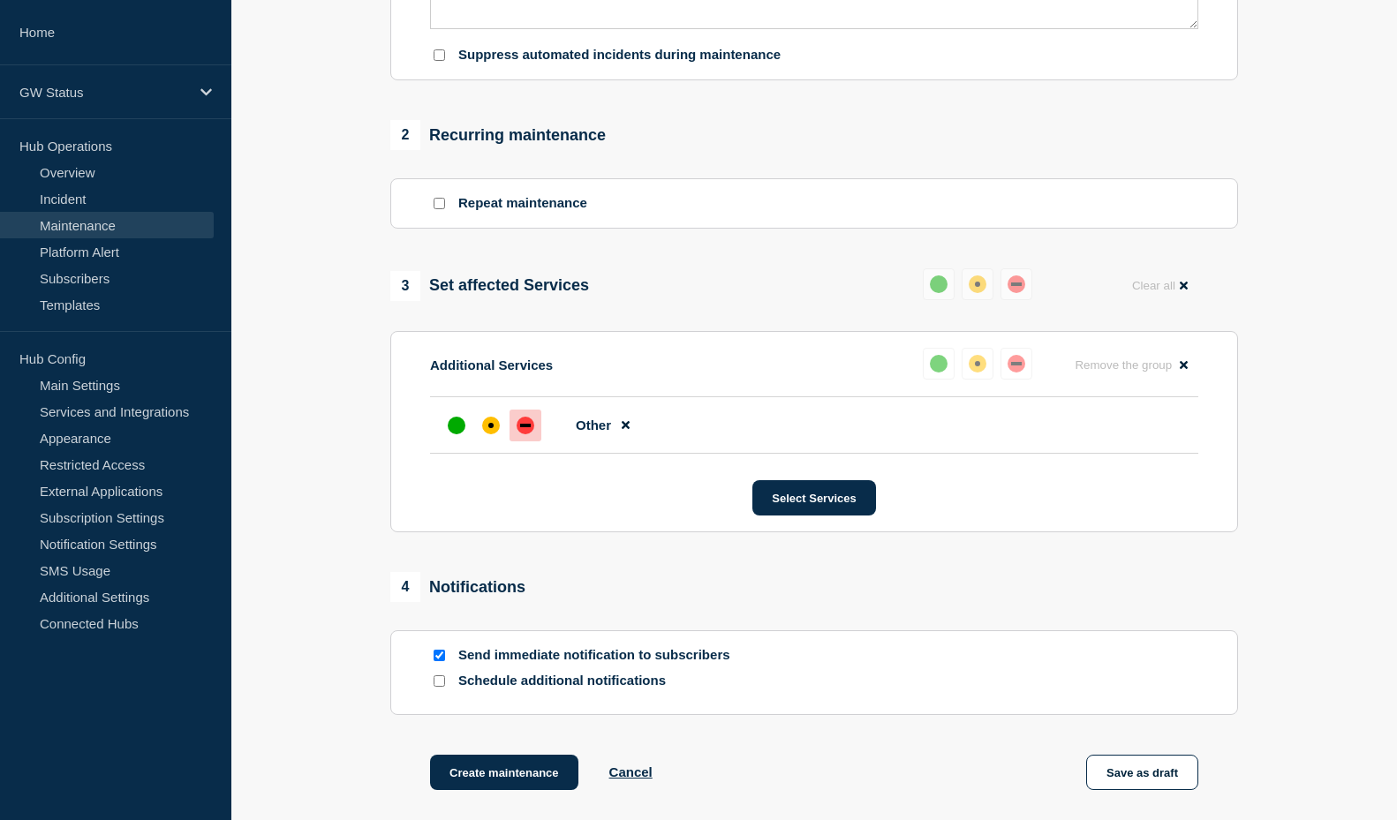
scroll to position [706, 0]
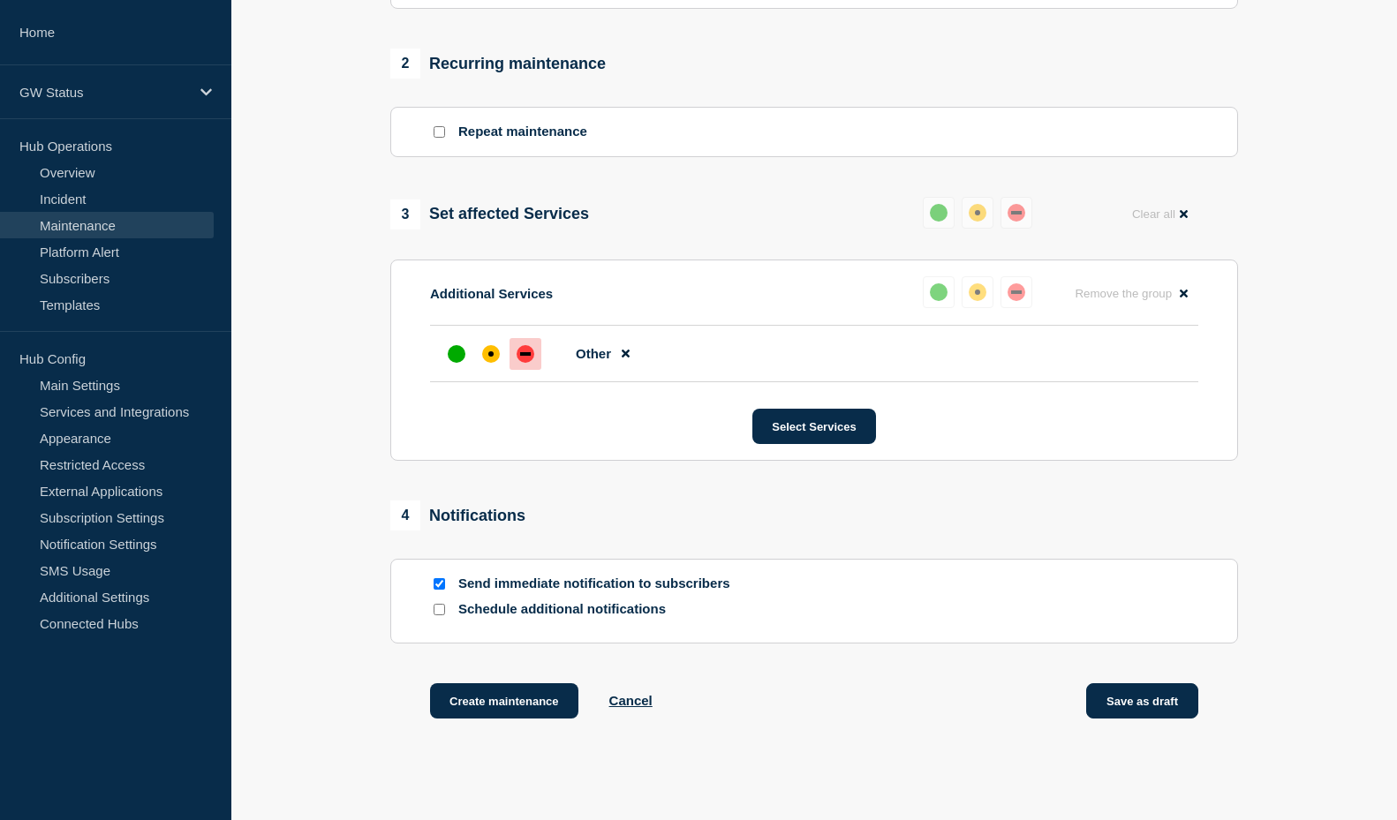
click at [1179, 702] on button "Save as draft" at bounding box center [1142, 700] width 112 height 35
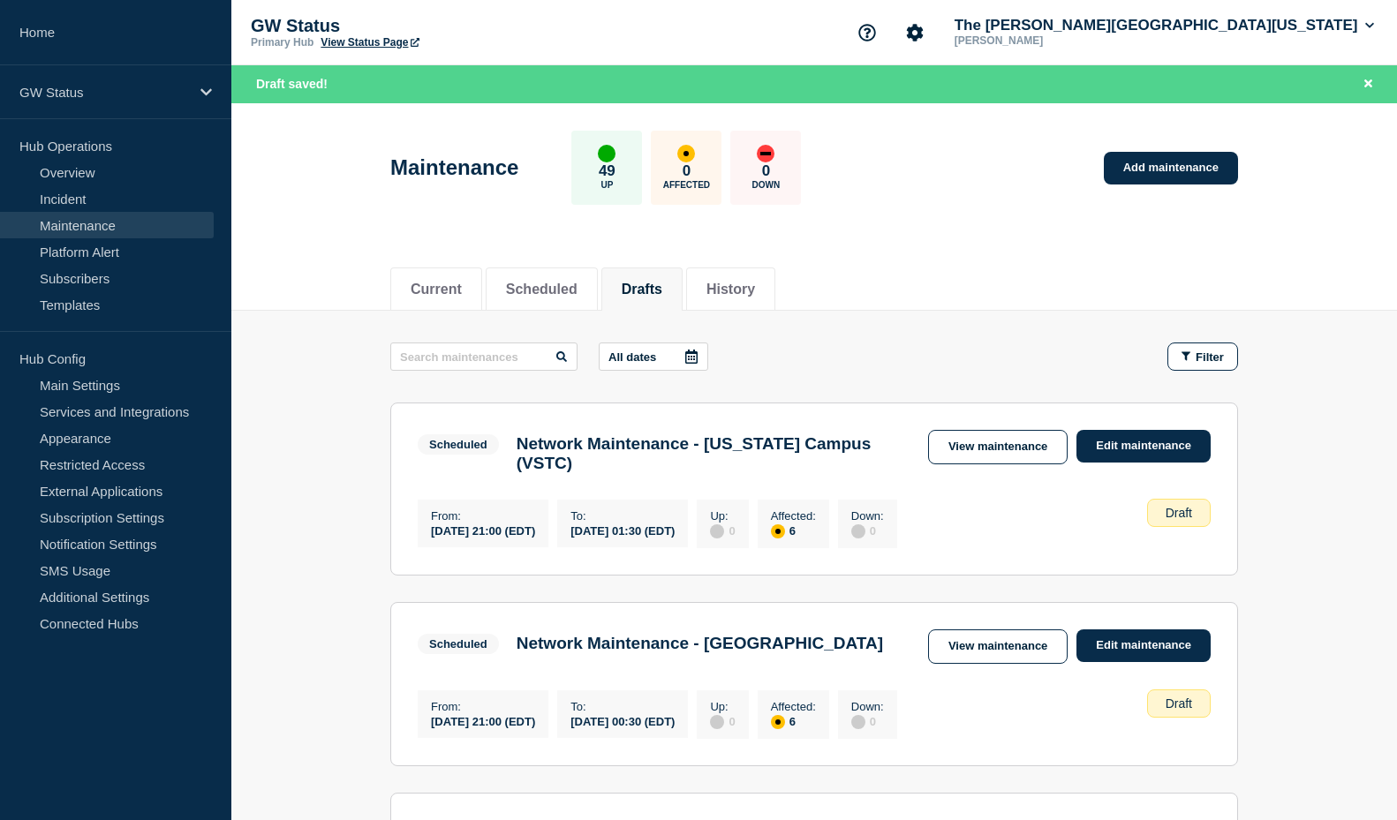
scroll to position [265, 0]
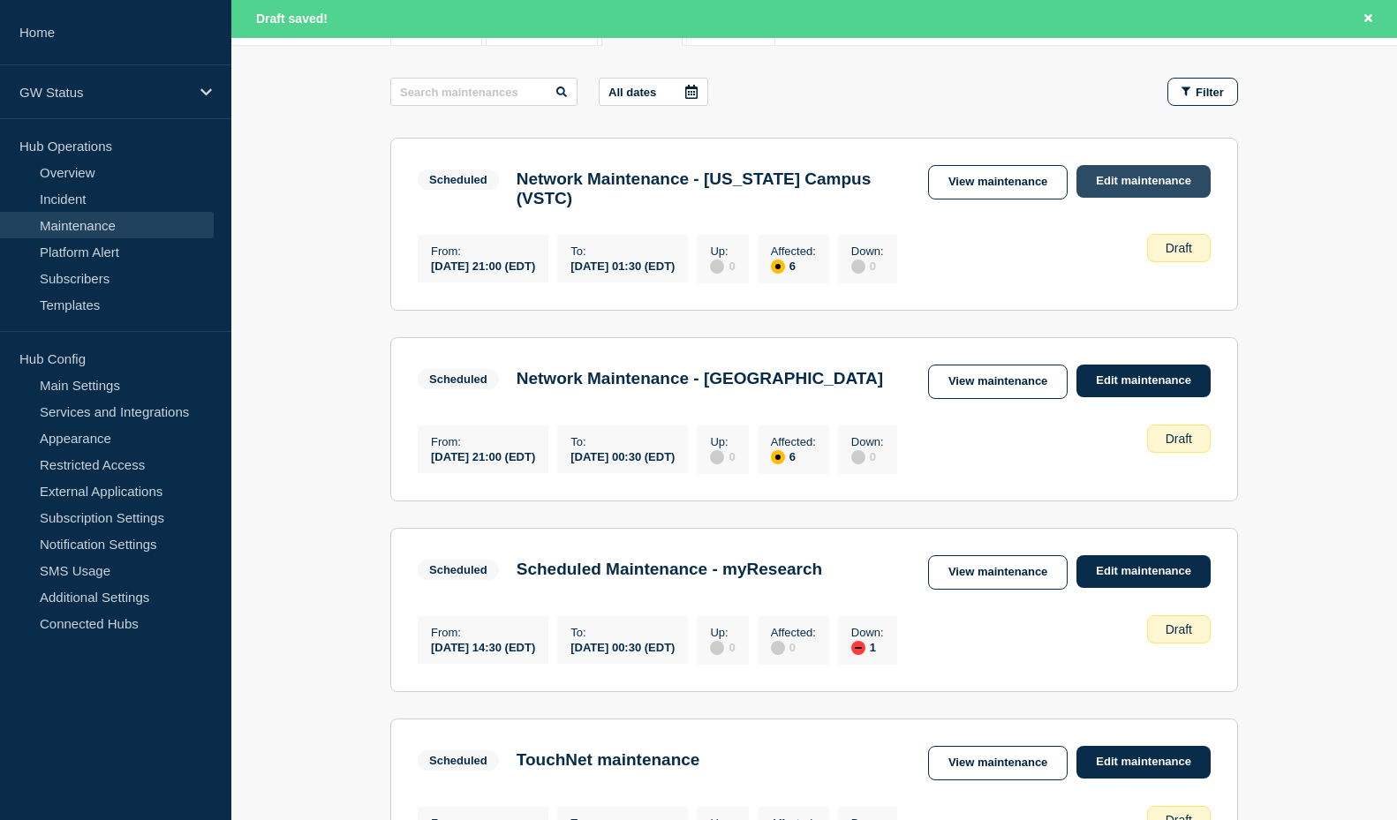
click at [1116, 179] on link "Edit maintenance" at bounding box center [1143, 181] width 134 height 33
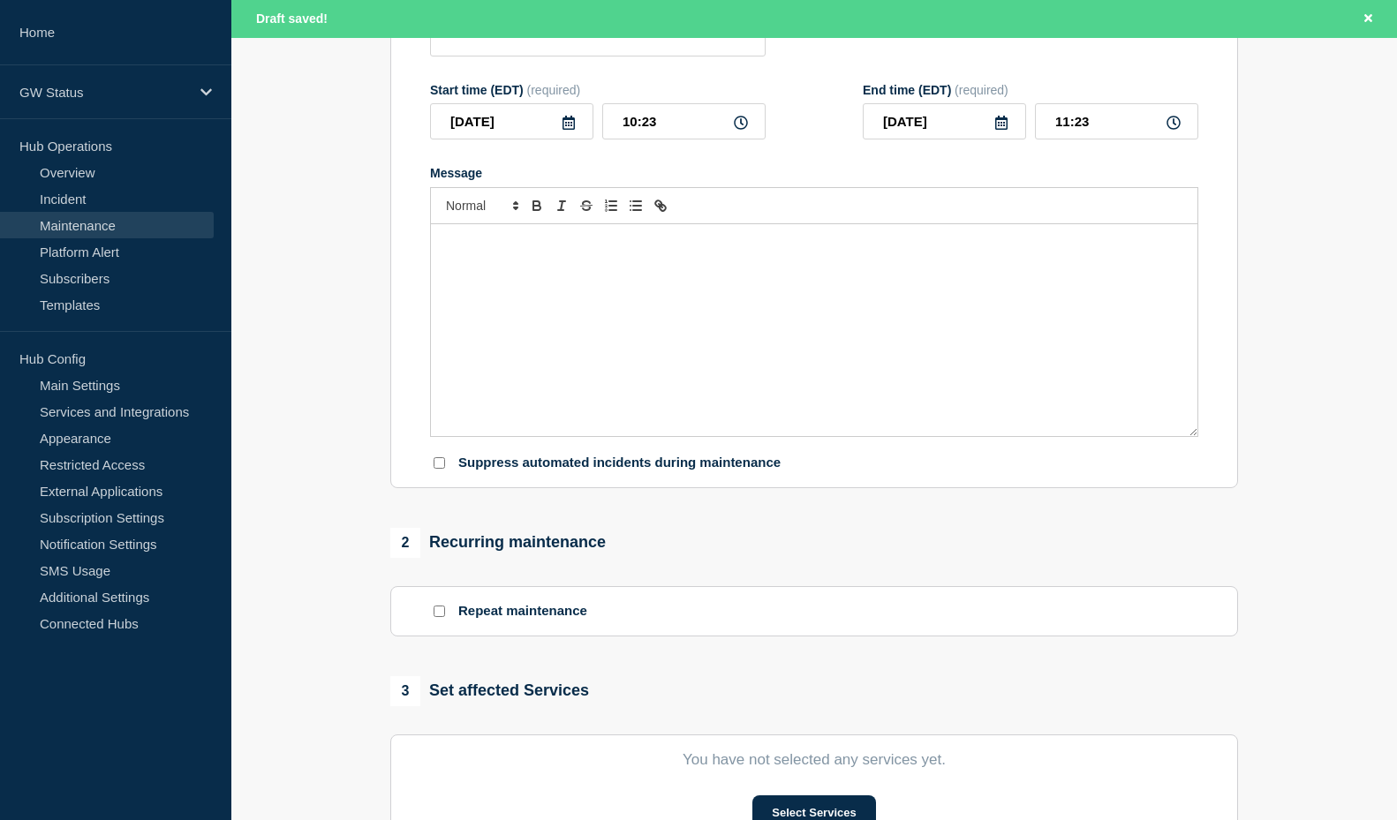
type input "Network Maintenance - Virginia Campus (VSTC)"
type input "2025-10-04"
type input "21:00"
type input "2025-10-05"
type input "01:30"
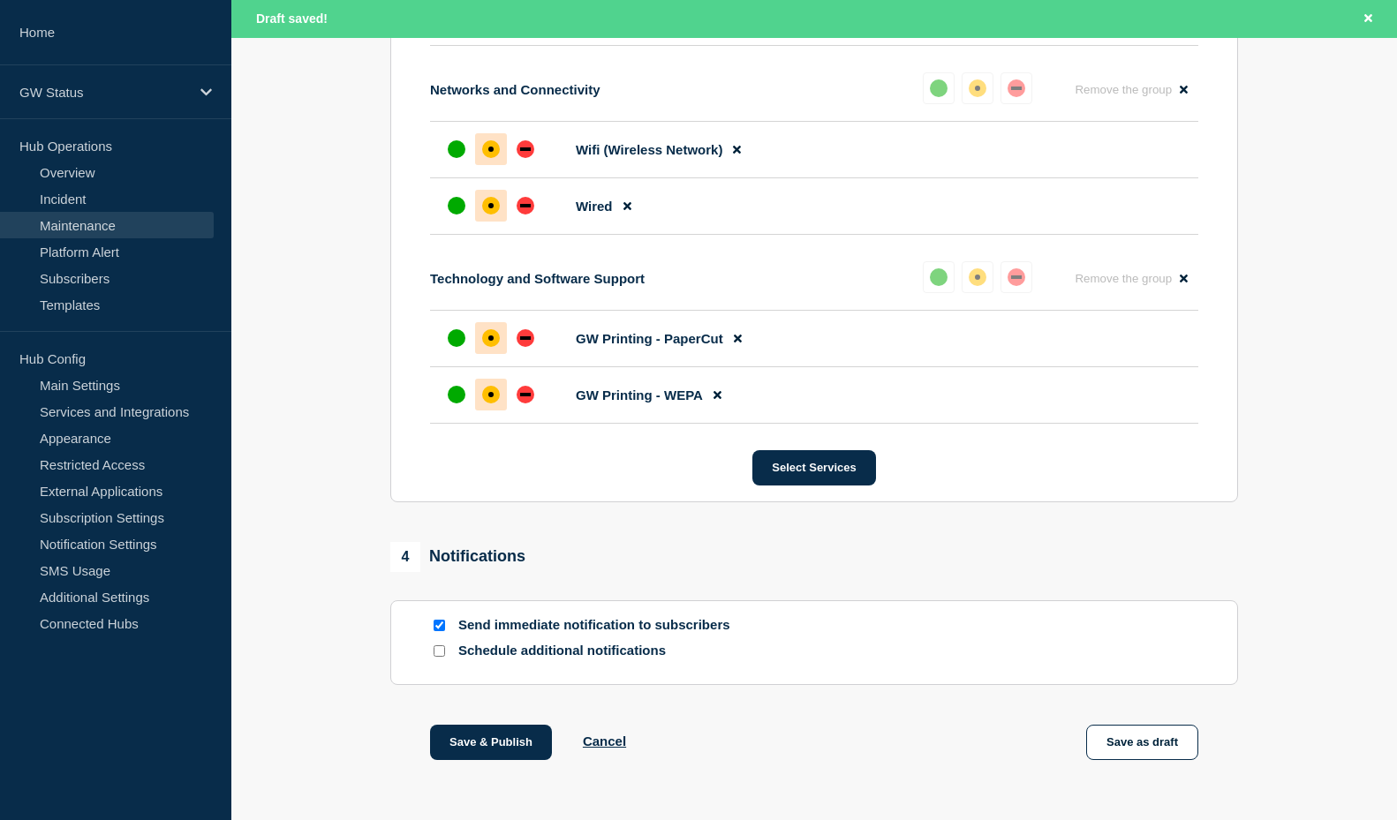
scroll to position [1309, 0]
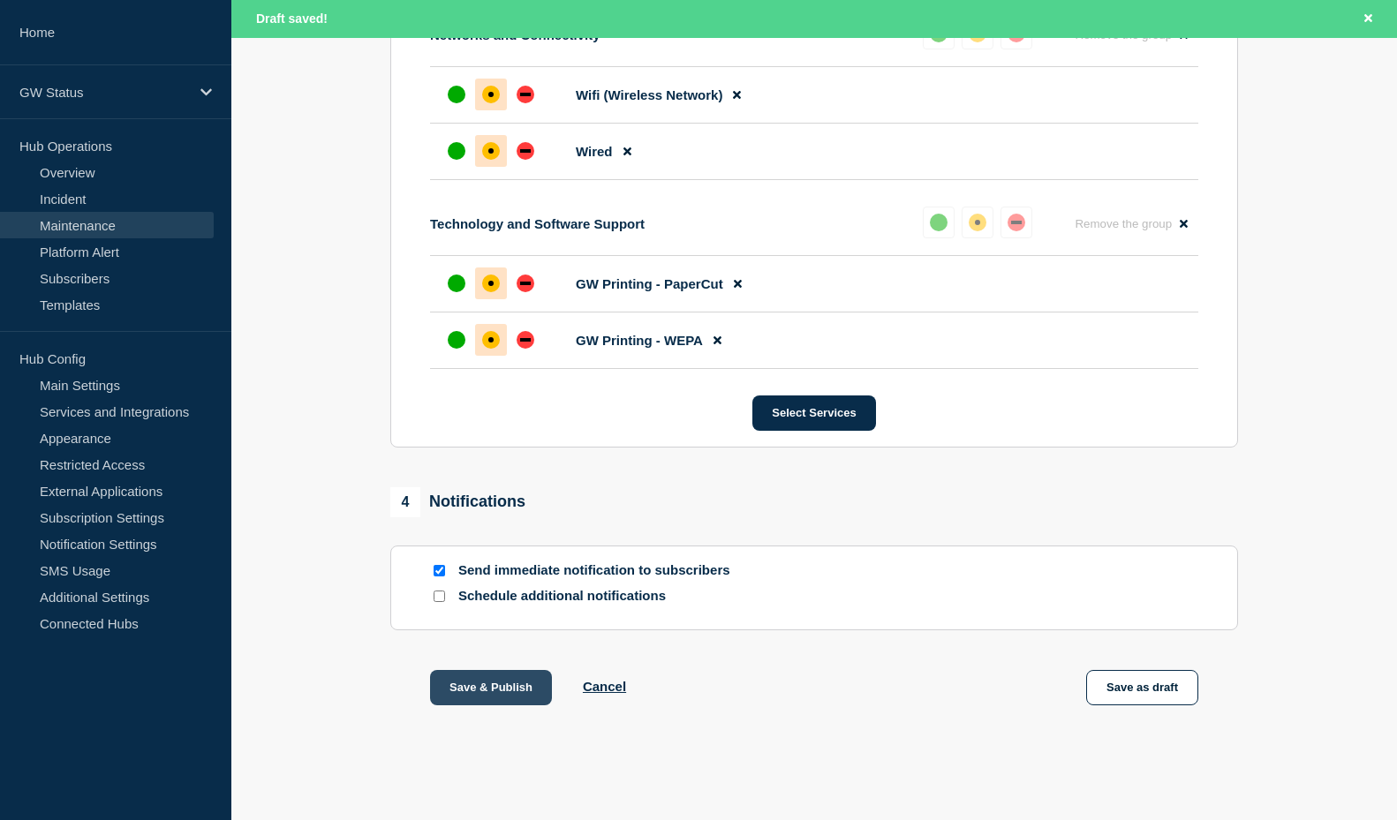
click at [491, 696] on button "Save & Publish" at bounding box center [491, 687] width 122 height 35
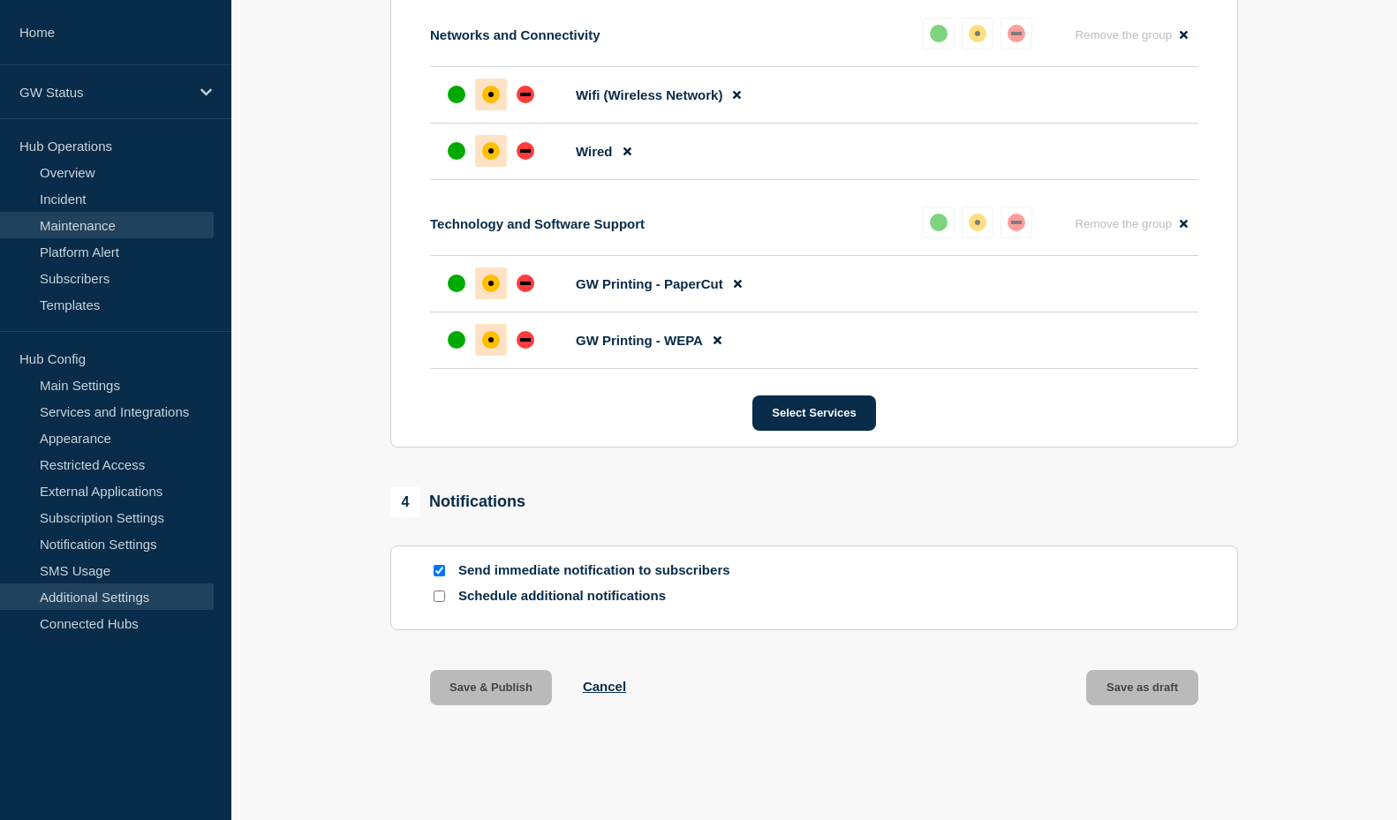
scroll to position [1271, 0]
